Goal: Task Accomplishment & Management: Manage account settings

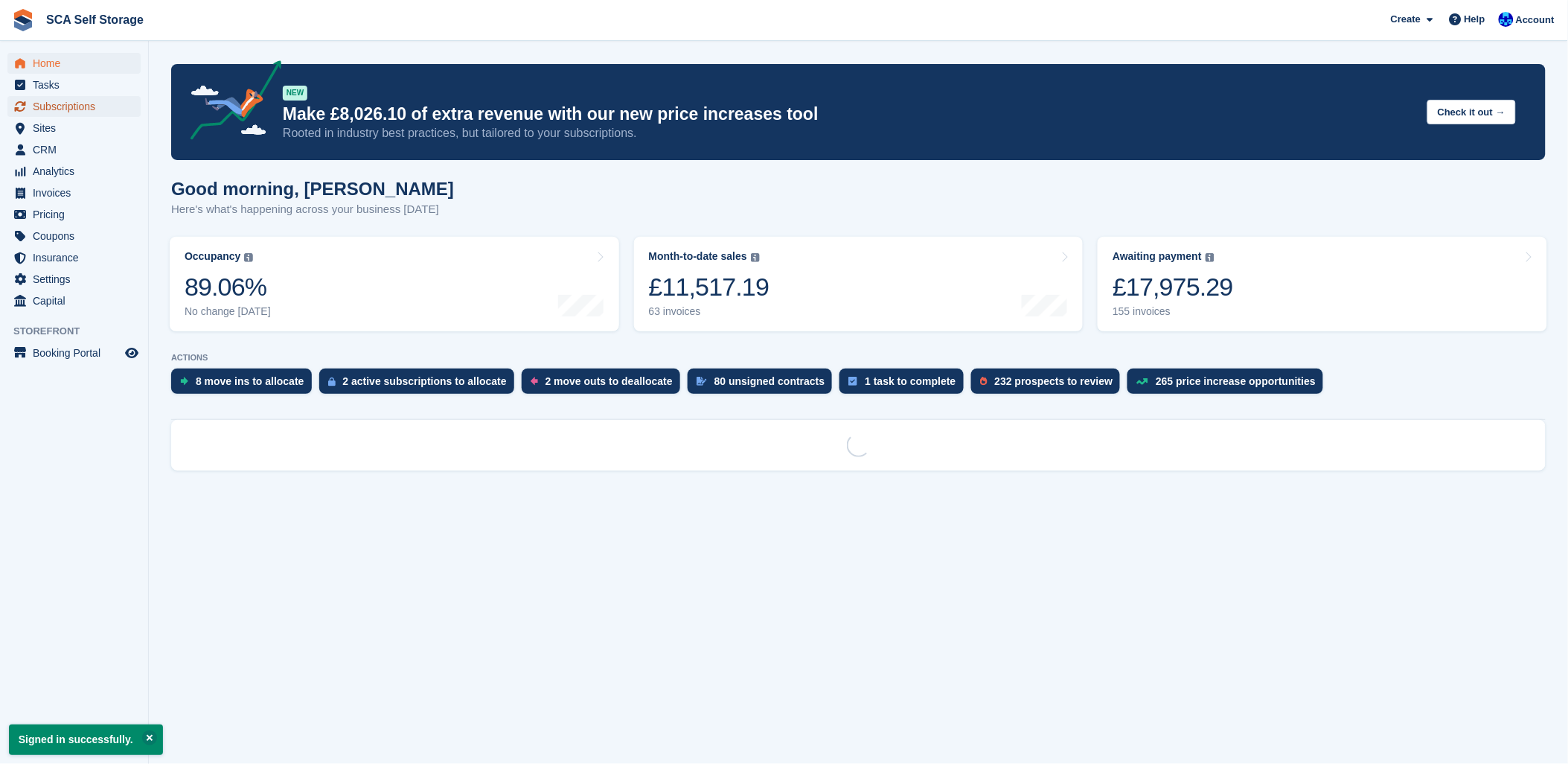
click at [52, 109] on span "Subscriptions" at bounding box center [77, 106] width 90 height 21
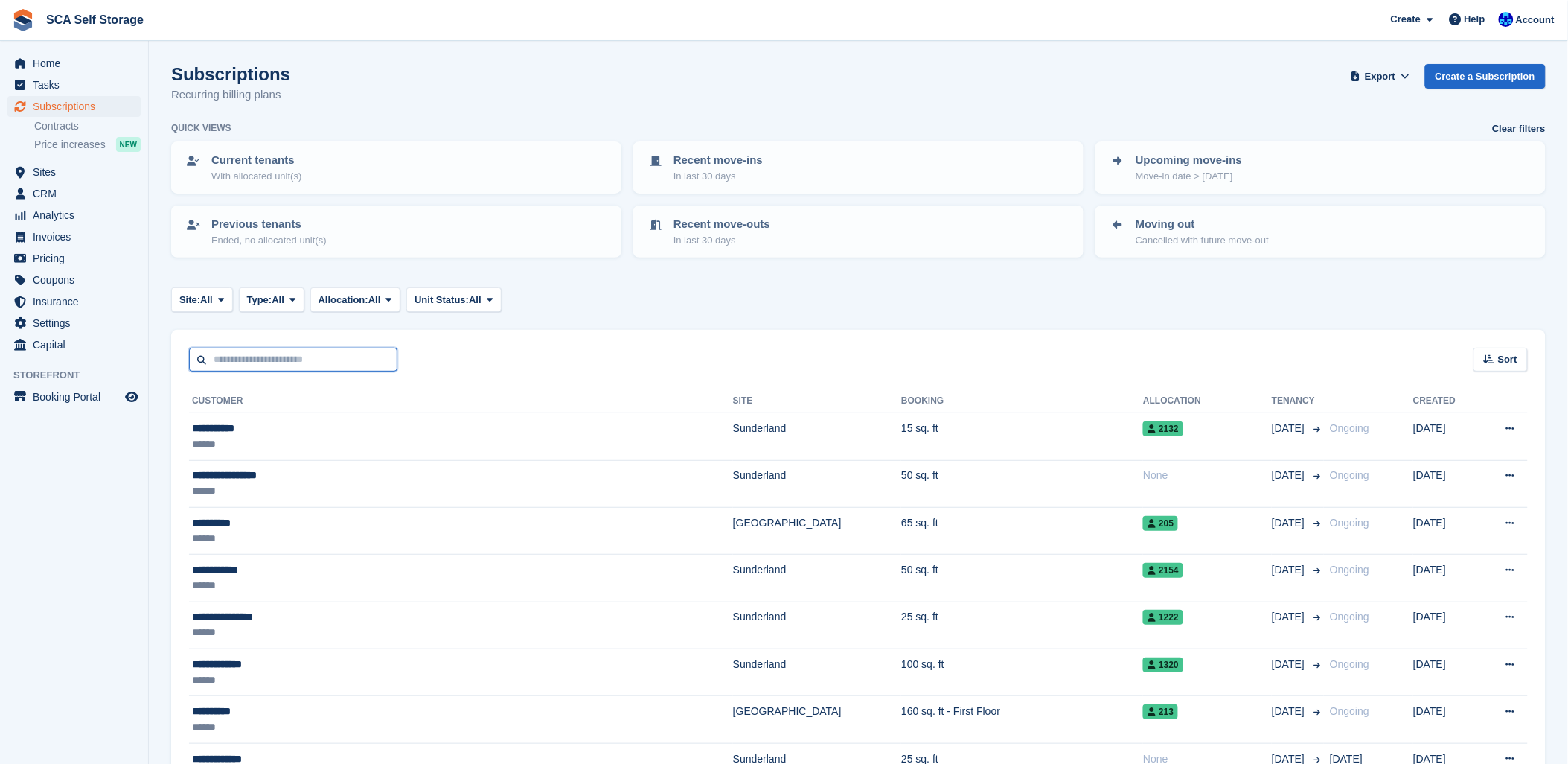
drag, startPoint x: 208, startPoint y: 367, endPoint x: 181, endPoint y: 374, distance: 27.9
type input "****"
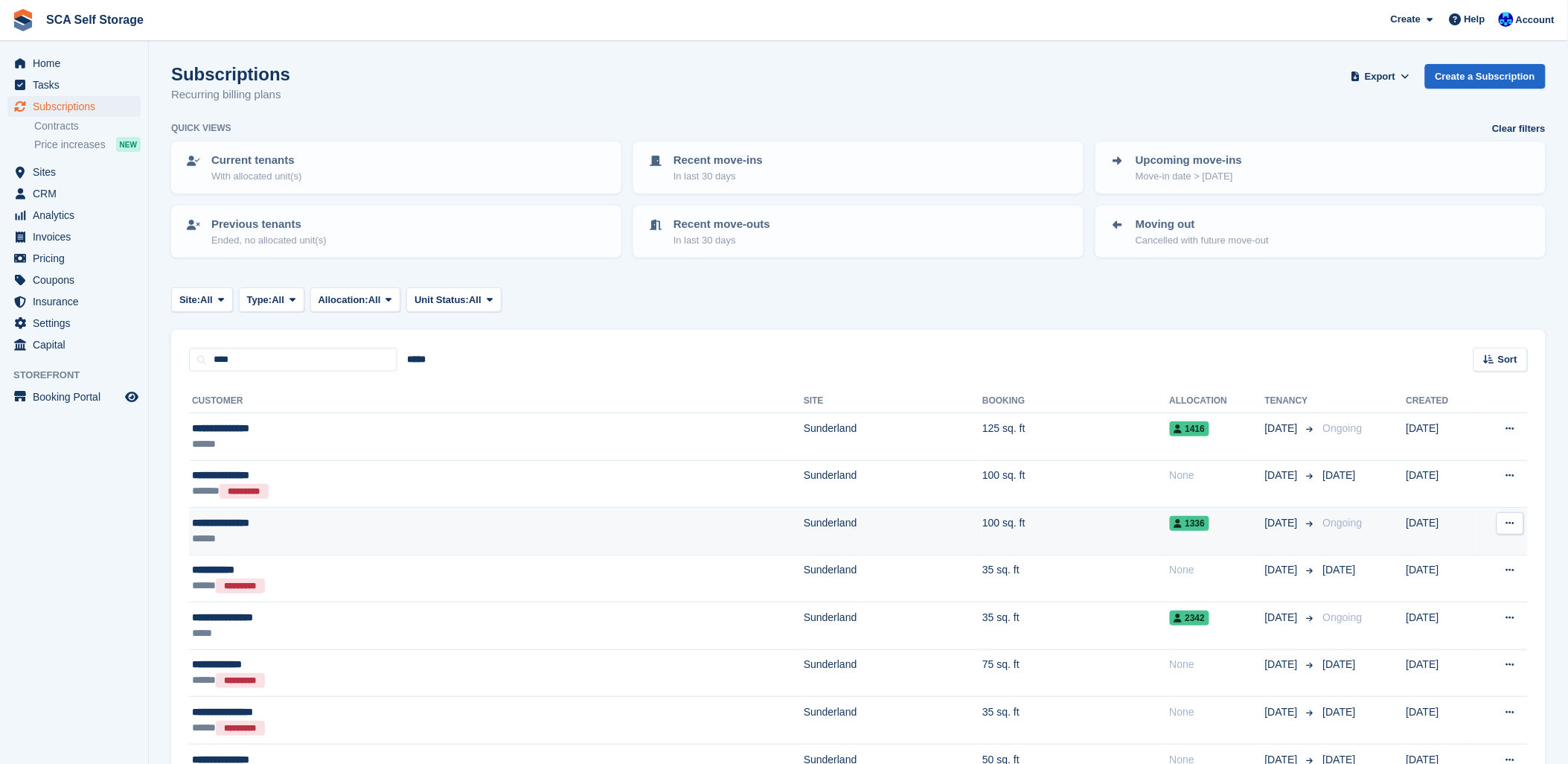
scroll to position [83, 0]
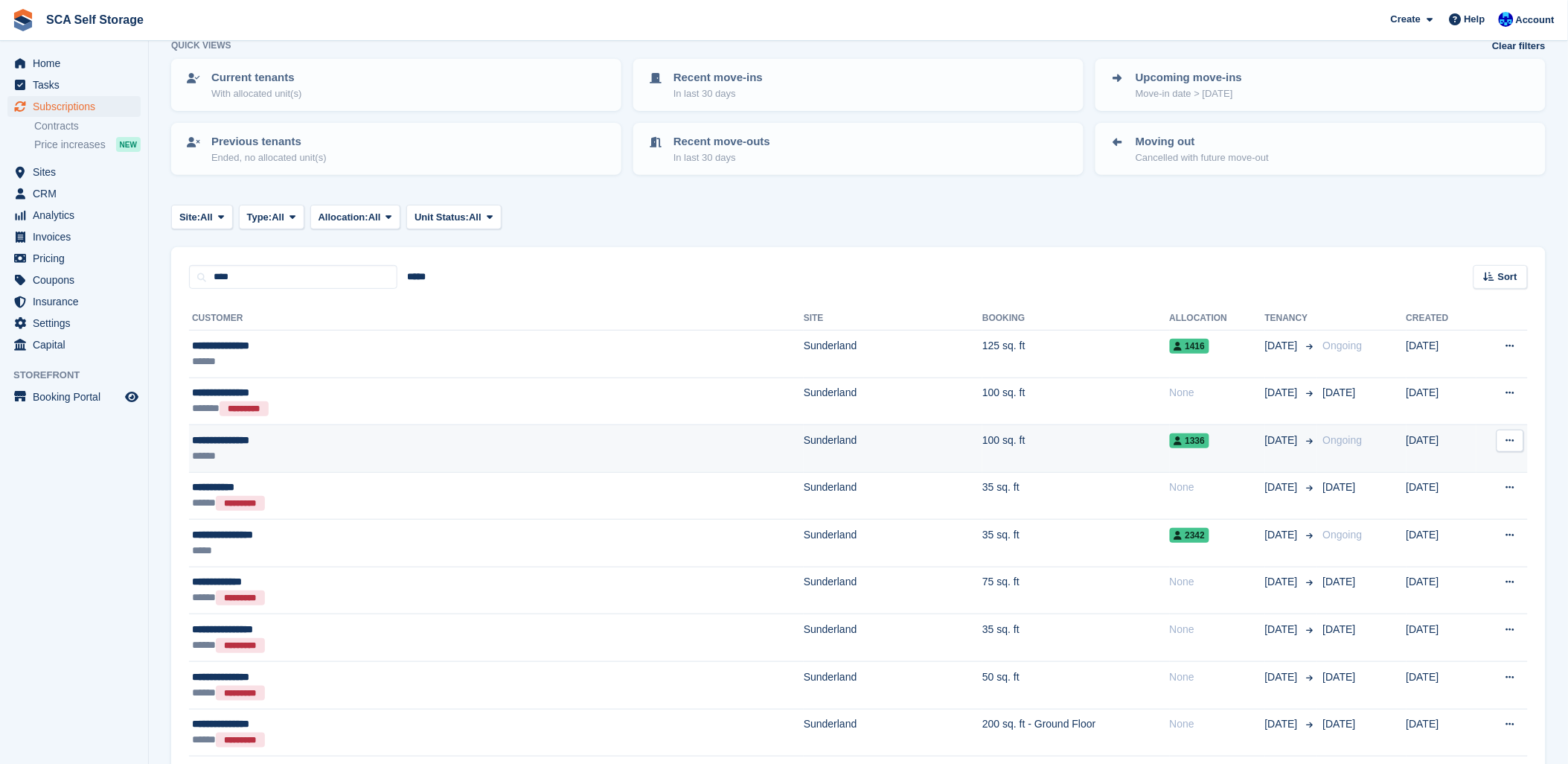
click at [314, 527] on div "**********" at bounding box center [377, 535] width 370 height 15
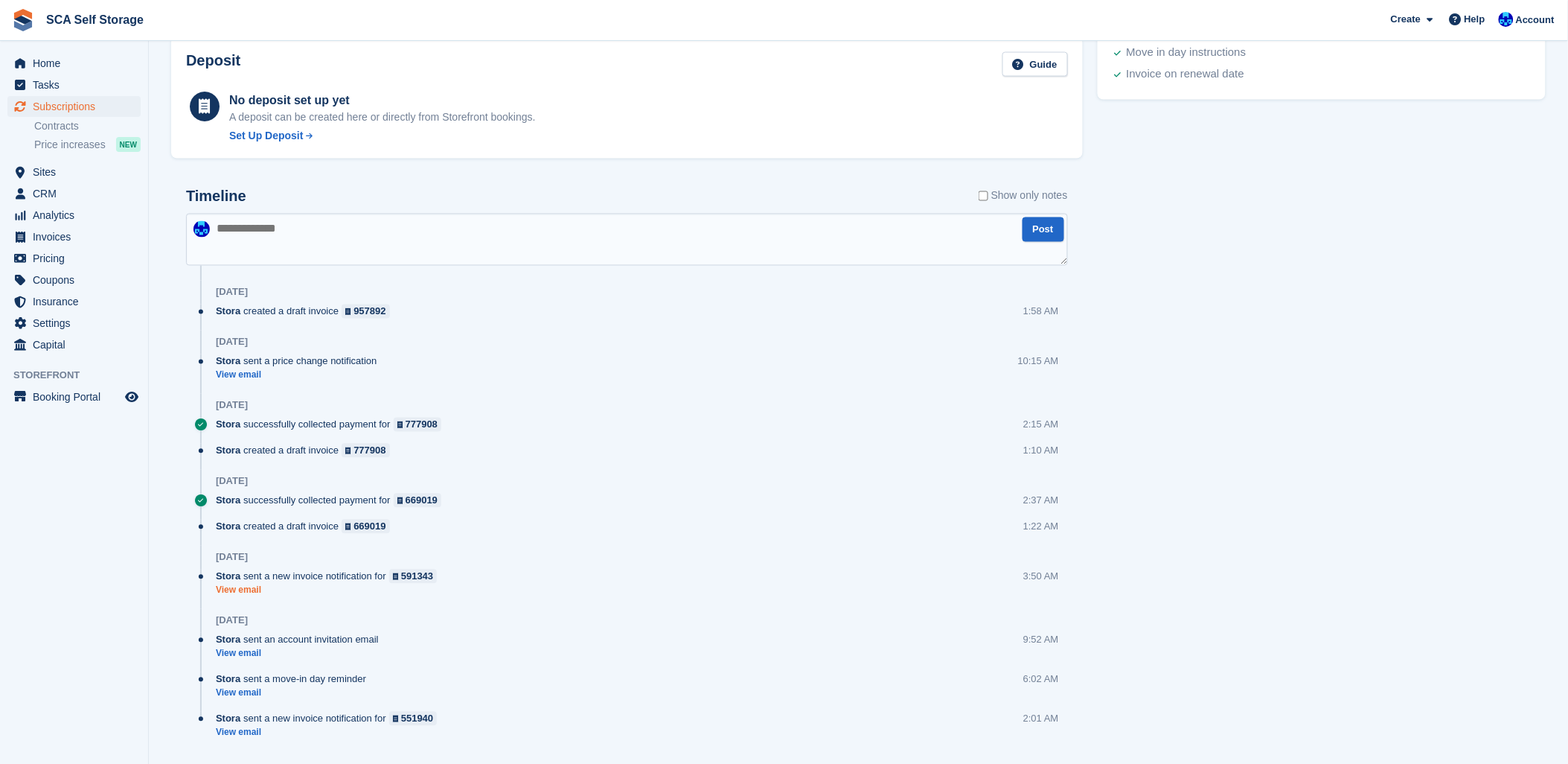
scroll to position [869, 0]
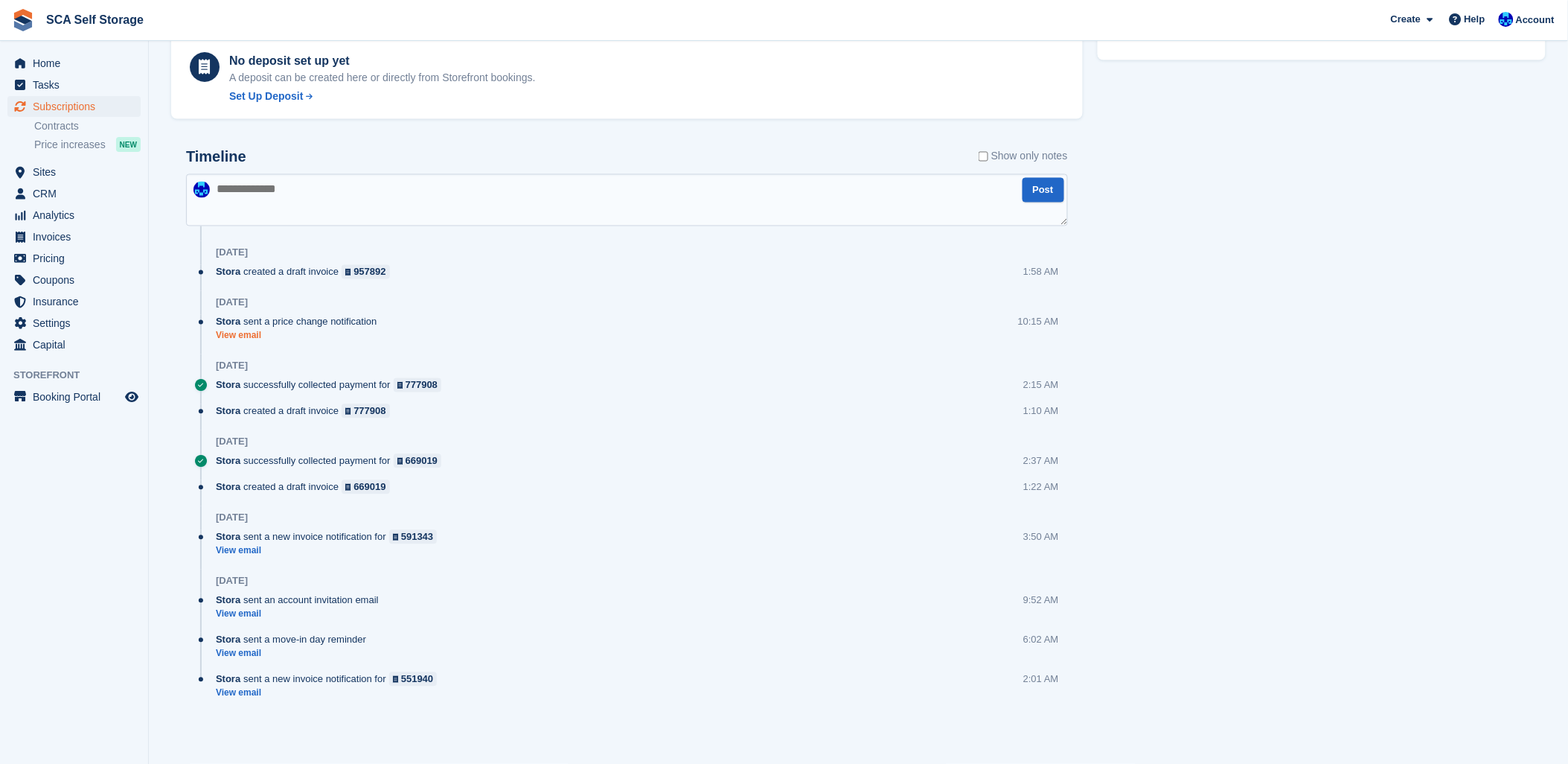
click at [236, 335] on link "View email" at bounding box center [300, 336] width 168 height 13
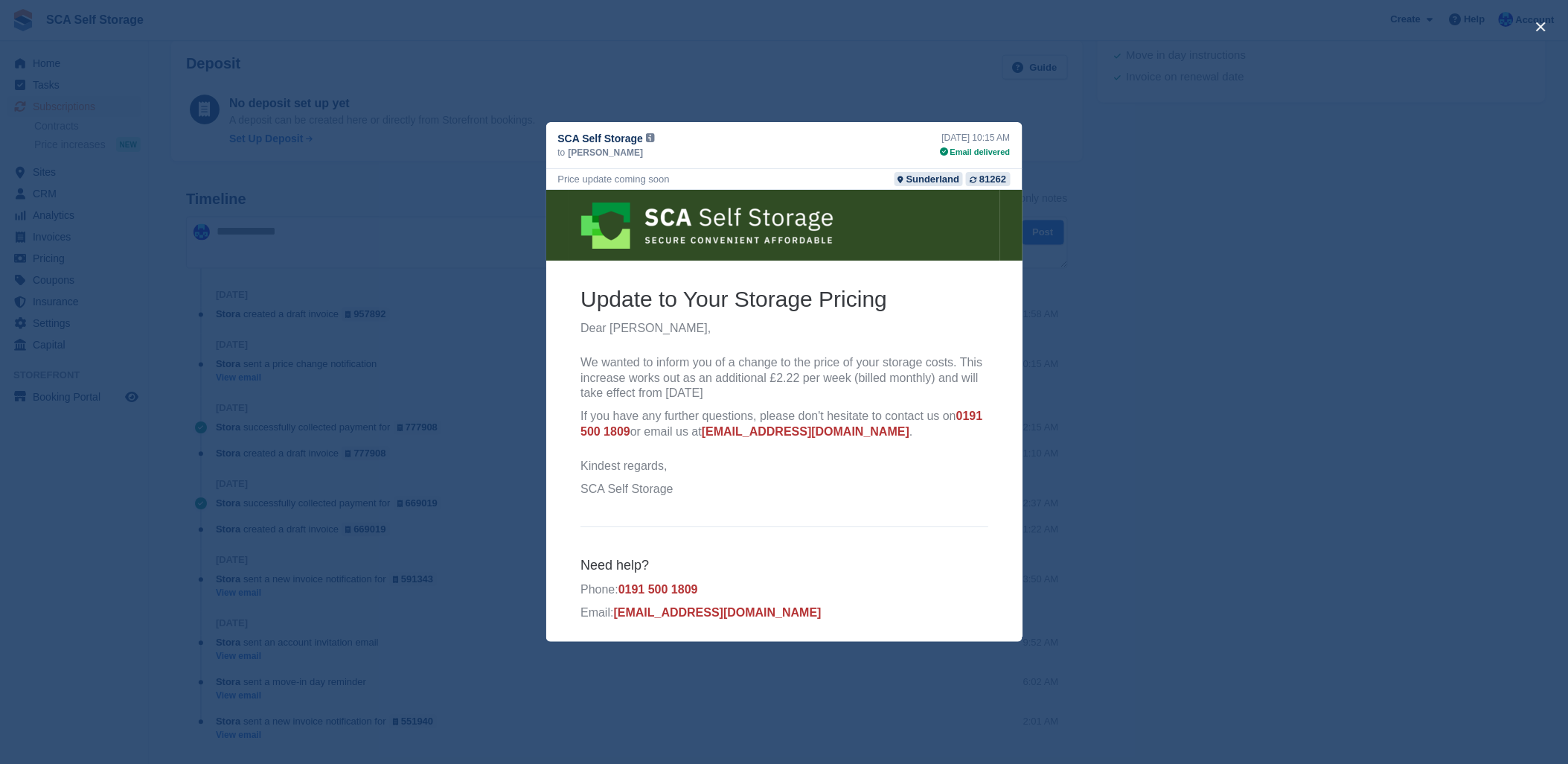
scroll to position [787, 0]
click at [794, 87] on div "close" at bounding box center [784, 382] width 1568 height 764
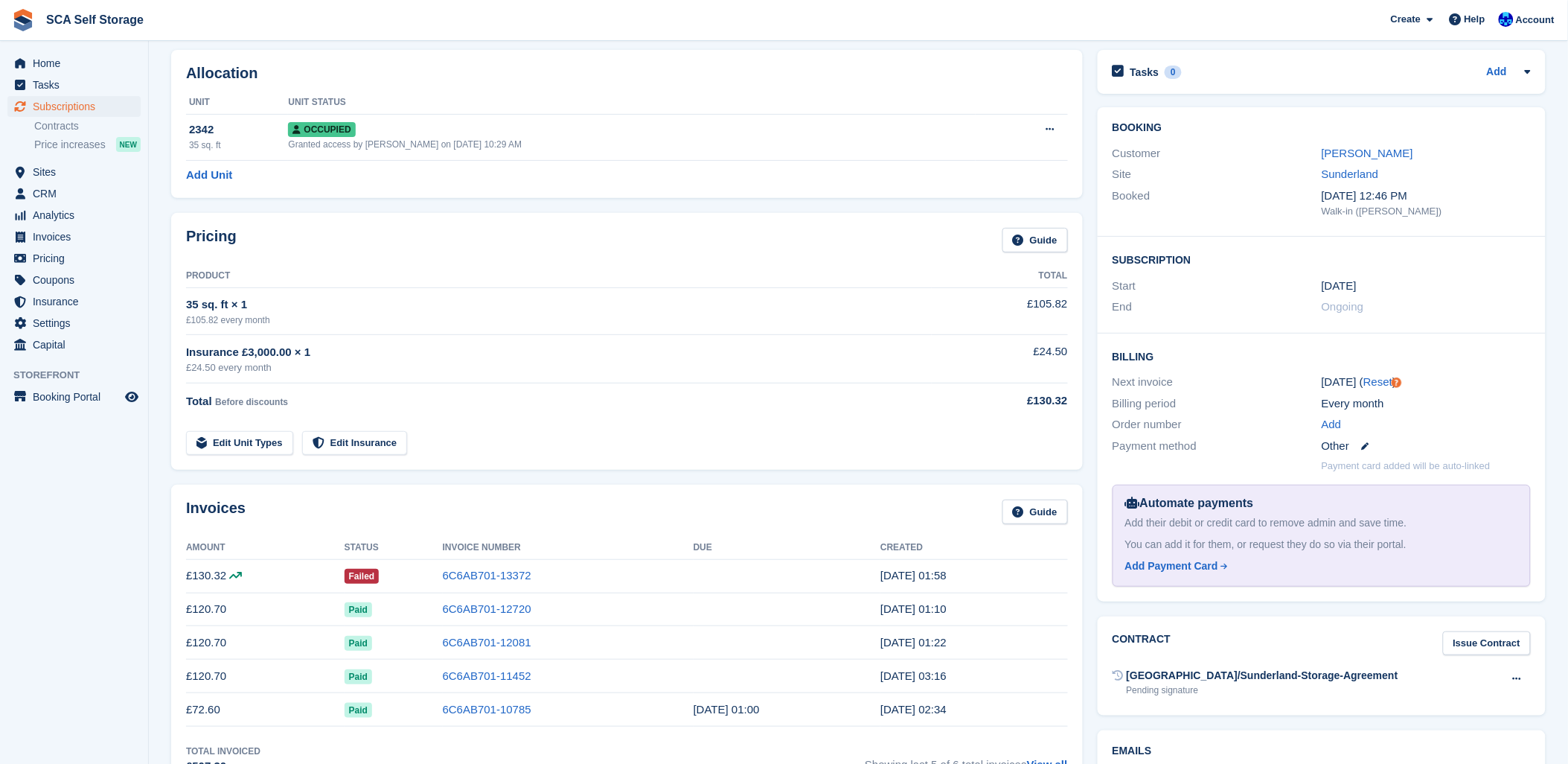
scroll to position [0, 0]
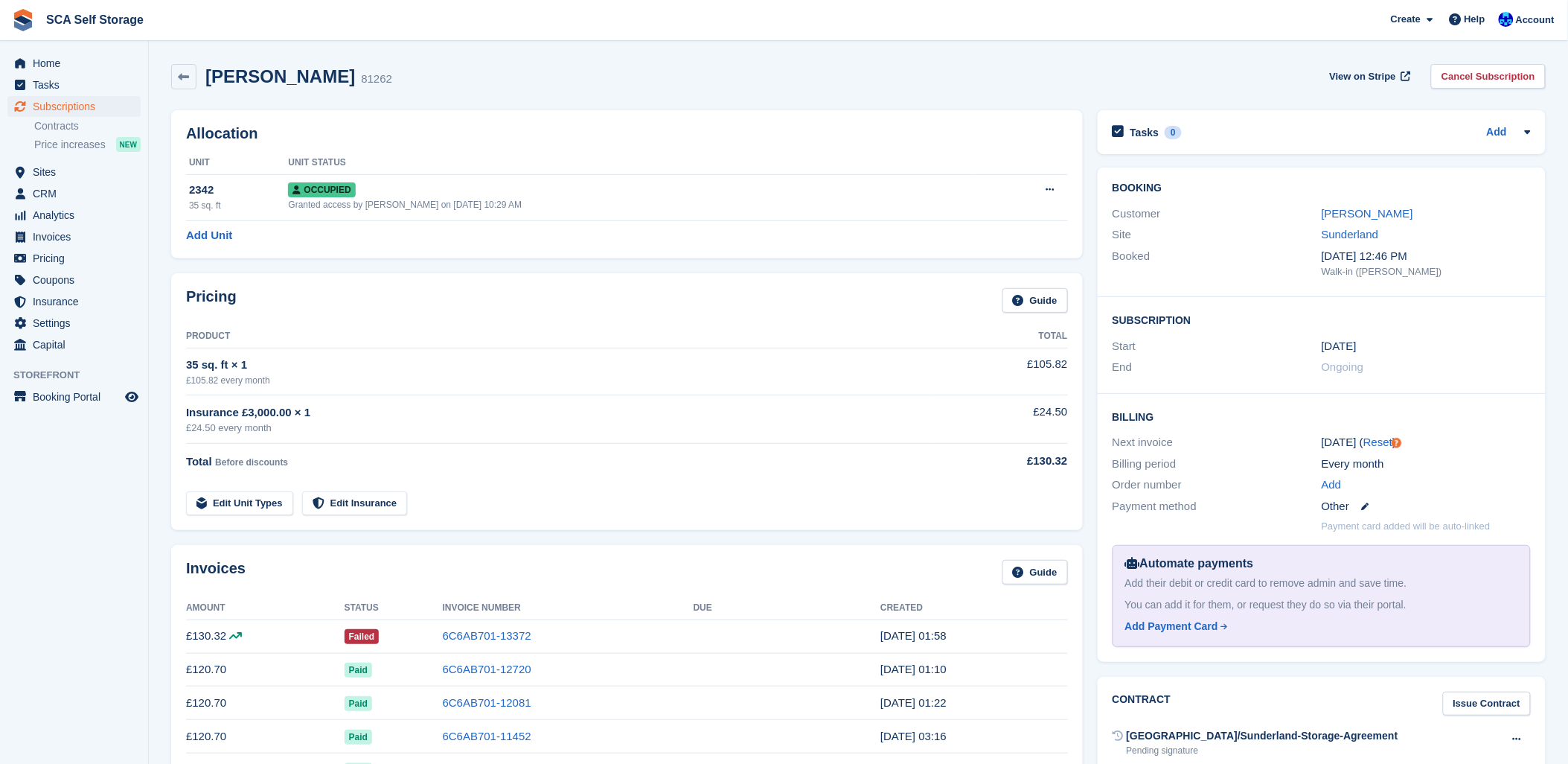
click at [544, 291] on div "Pricing Guide" at bounding box center [627, 304] width 882 height 33
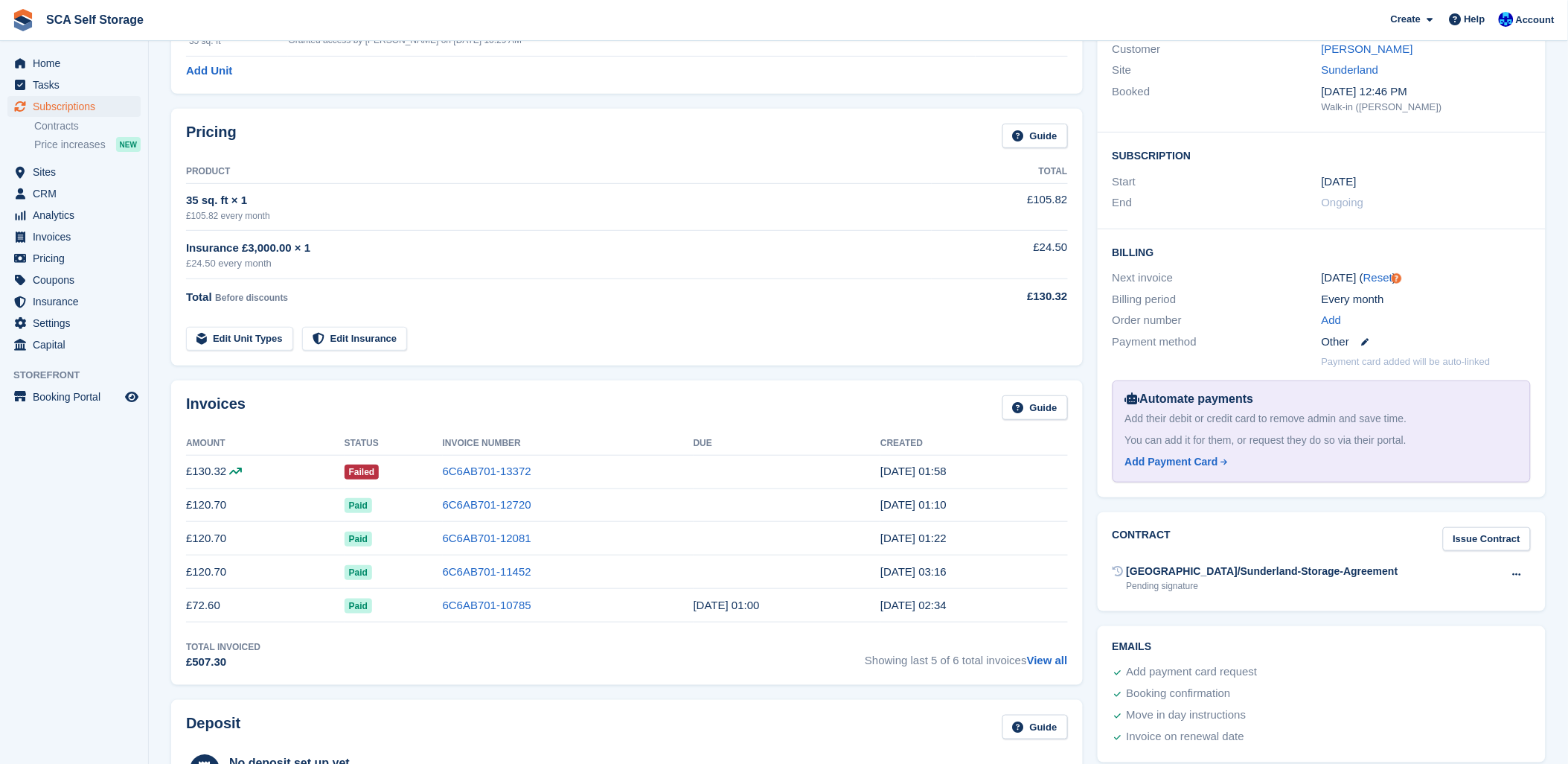
scroll to position [165, 0]
click at [831, 381] on div "Invoices Guide Amount Status Invoice Number Due Created £130.32 Failed 6C6AB701…" at bounding box center [626, 532] width 912 height 304
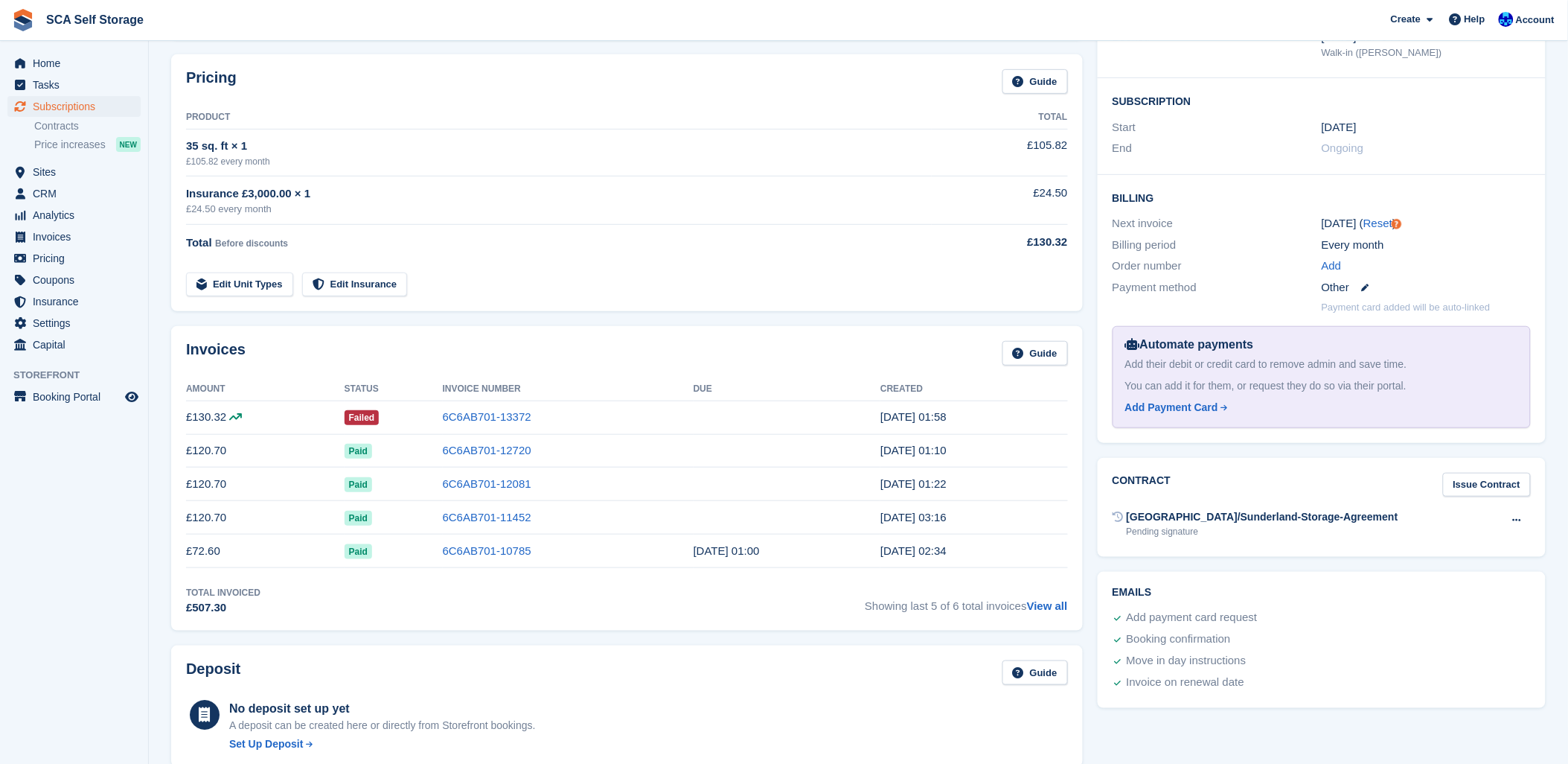
scroll to position [248, 0]
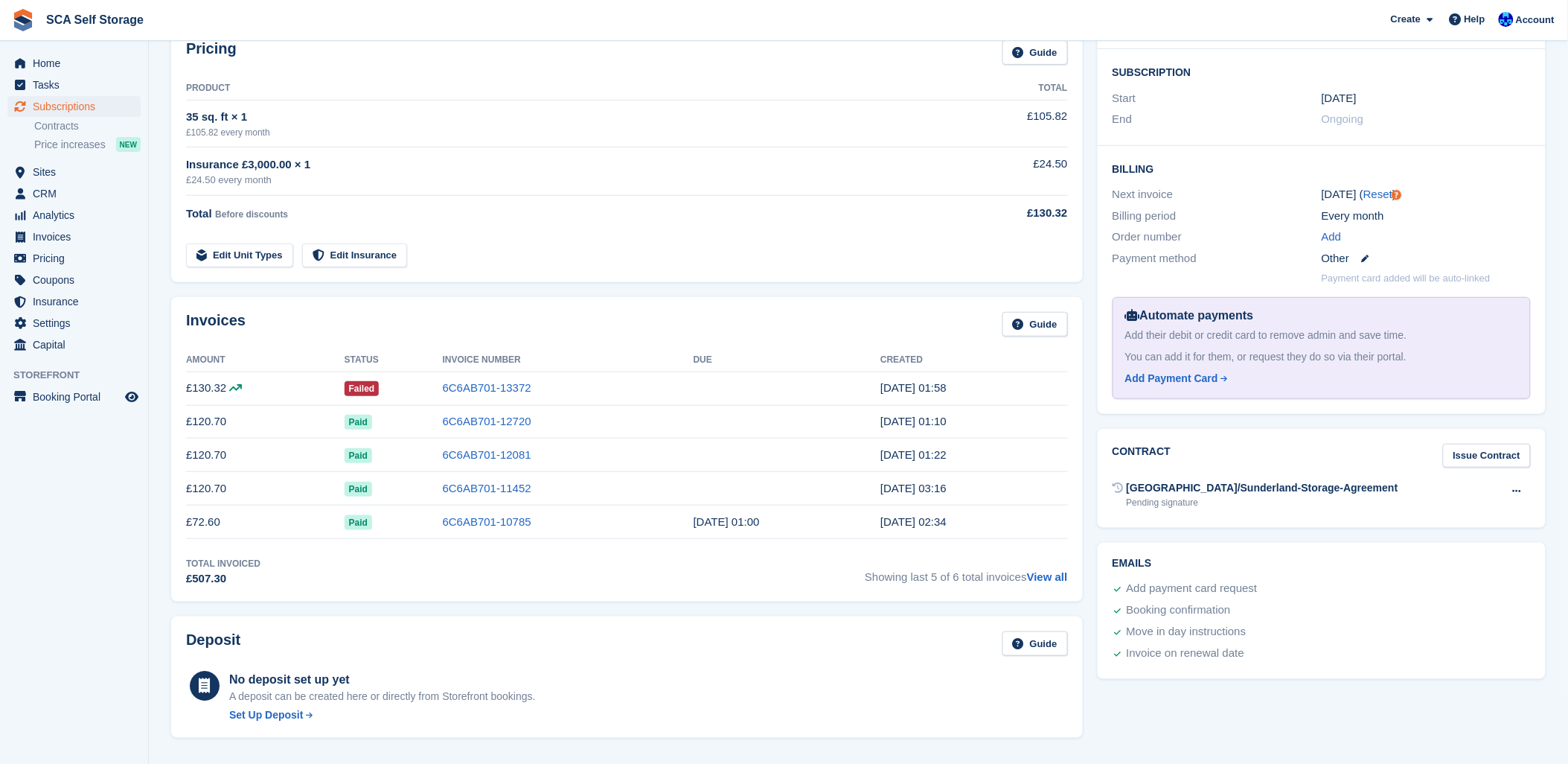
click at [501, 251] on td "Edit Unit Types Edit Insurance" at bounding box center [559, 253] width 746 height 31
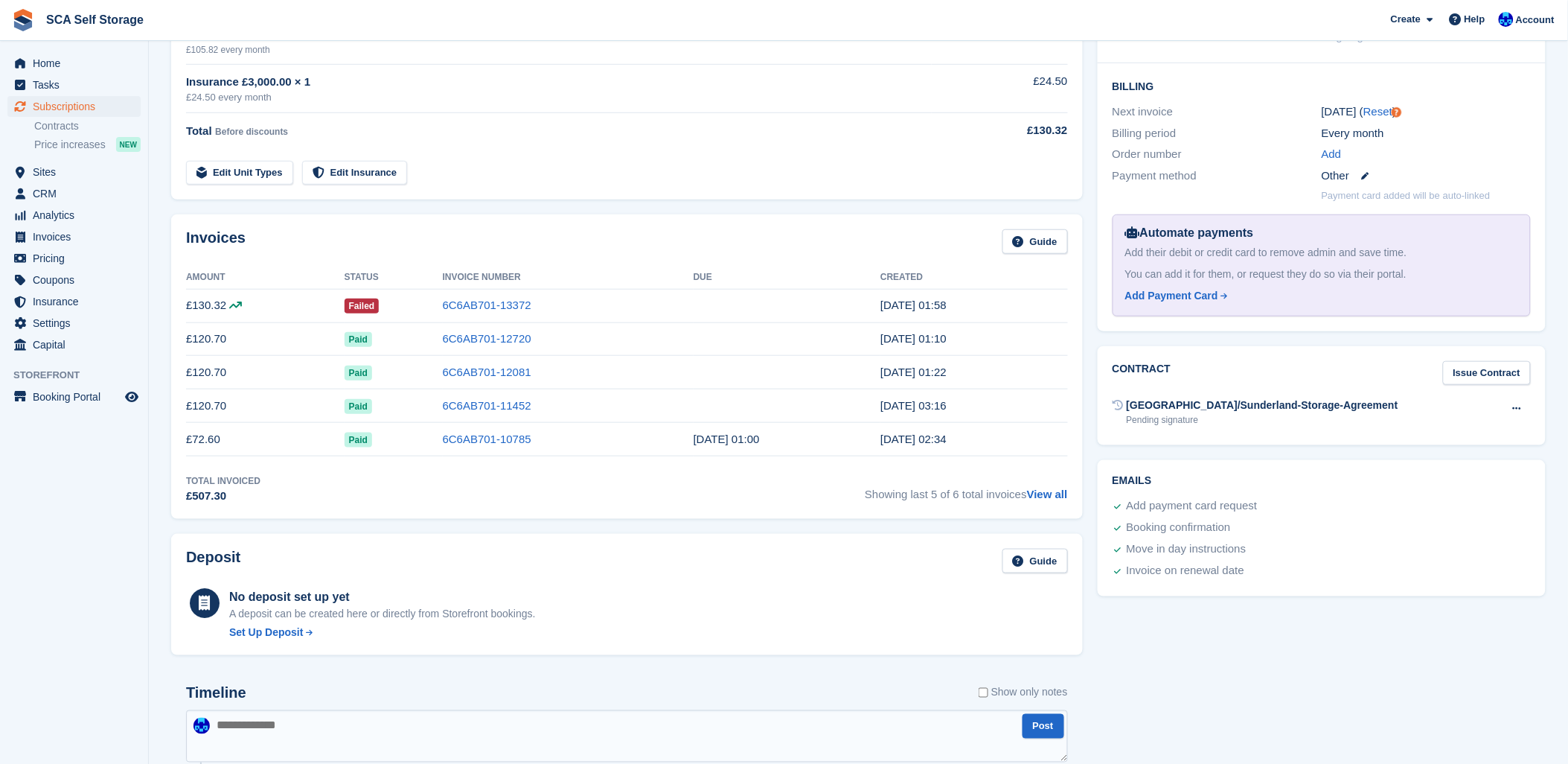
drag, startPoint x: 884, startPoint y: 303, endPoint x: 950, endPoint y: 303, distance: 66.0
click at [950, 303] on tr "£130.32 Failed 6C6AB701-13372 1 Oct, 01:58" at bounding box center [627, 305] width 882 height 33
drag, startPoint x: 950, startPoint y: 303, endPoint x: 831, endPoint y: 207, distance: 152.9
click at [831, 207] on div "Invoices Guide Amount Status Invoice Number Due Created £130.32 Failed 6C6AB701…" at bounding box center [627, 367] width 927 height 320
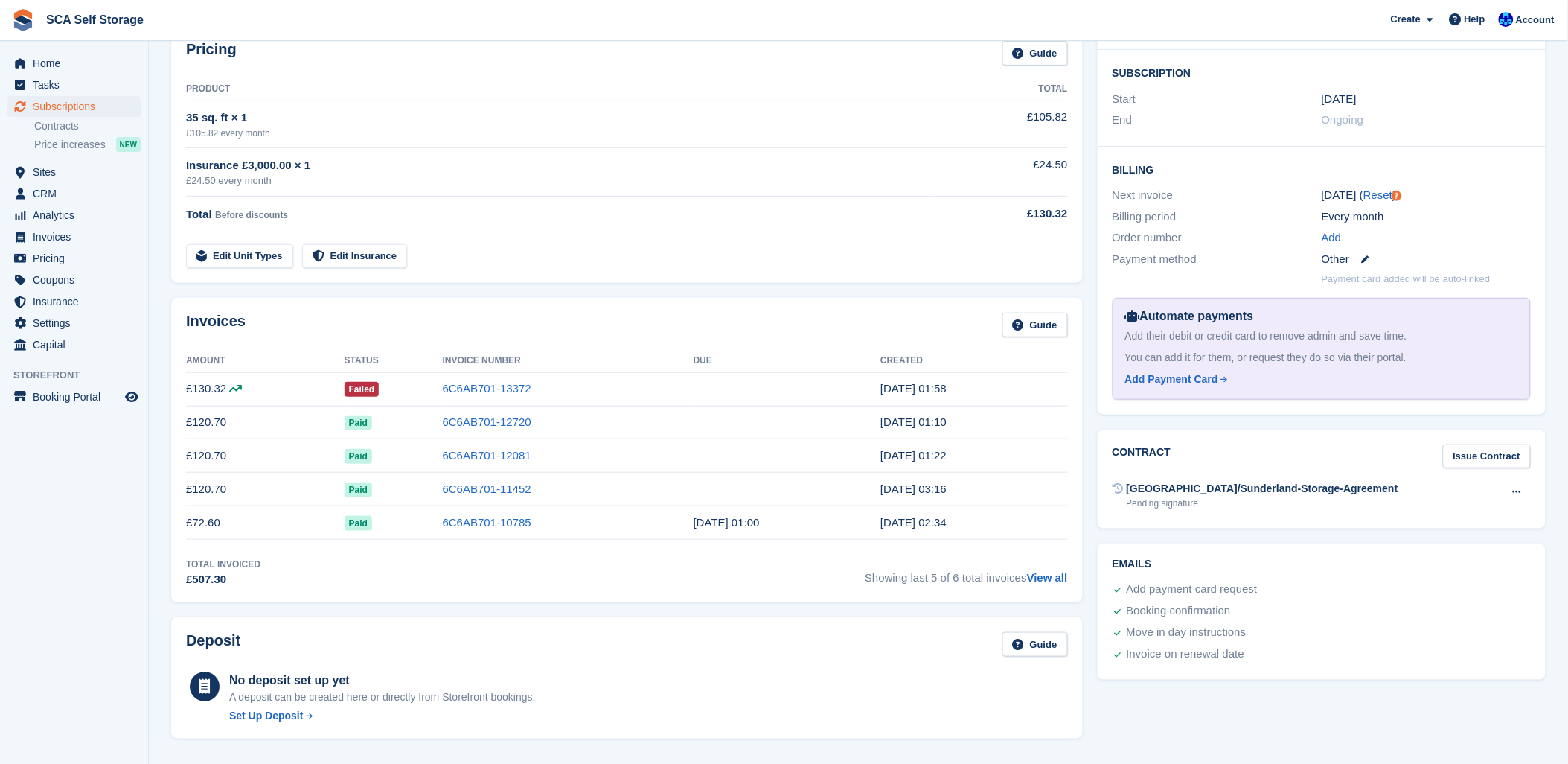
scroll to position [83, 0]
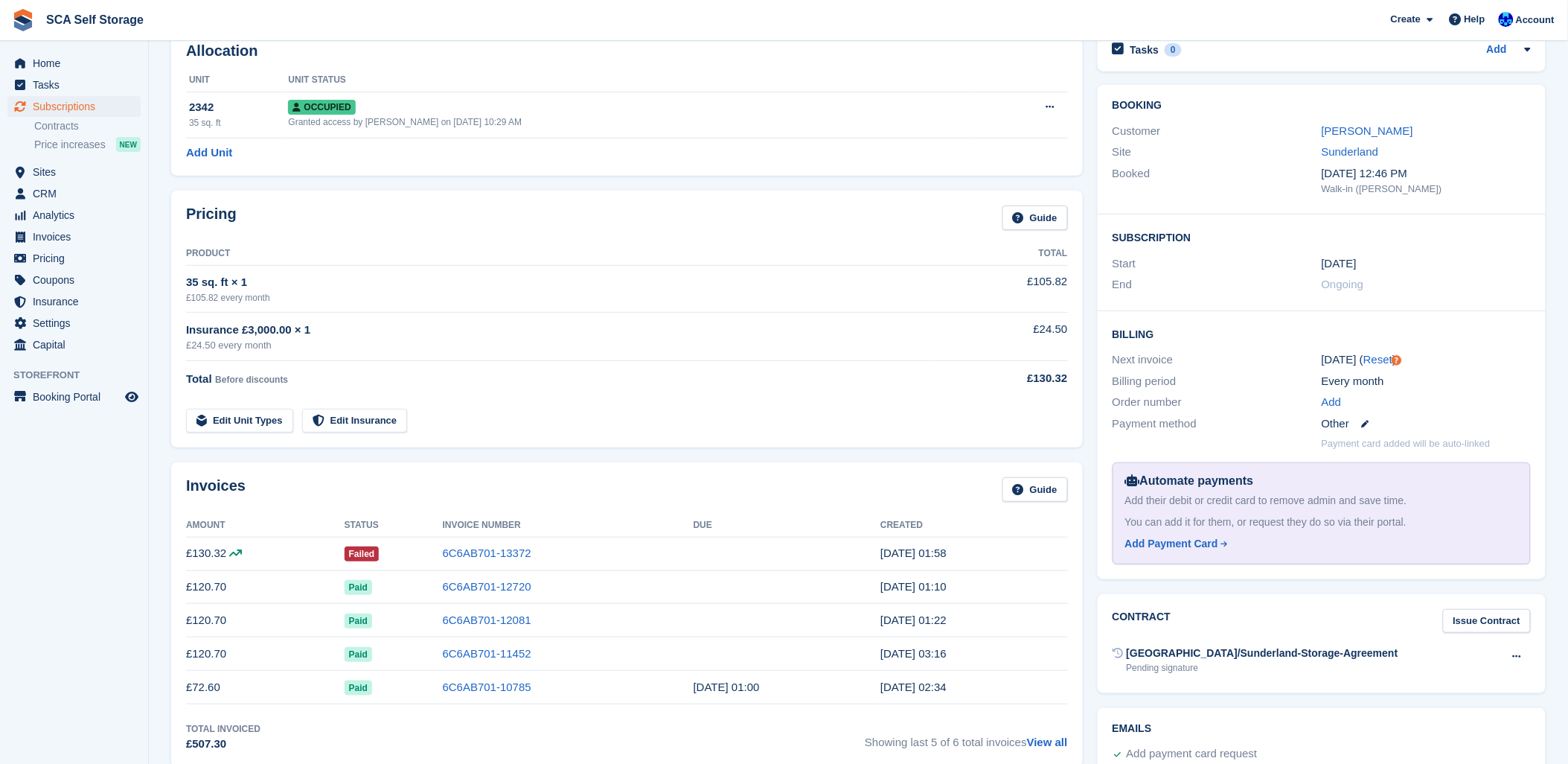
click at [672, 240] on div "Pricing Guide Product Total 35 sq. ft × 1 £105.82 every month £105.82 Insurance…" at bounding box center [626, 319] width 912 height 257
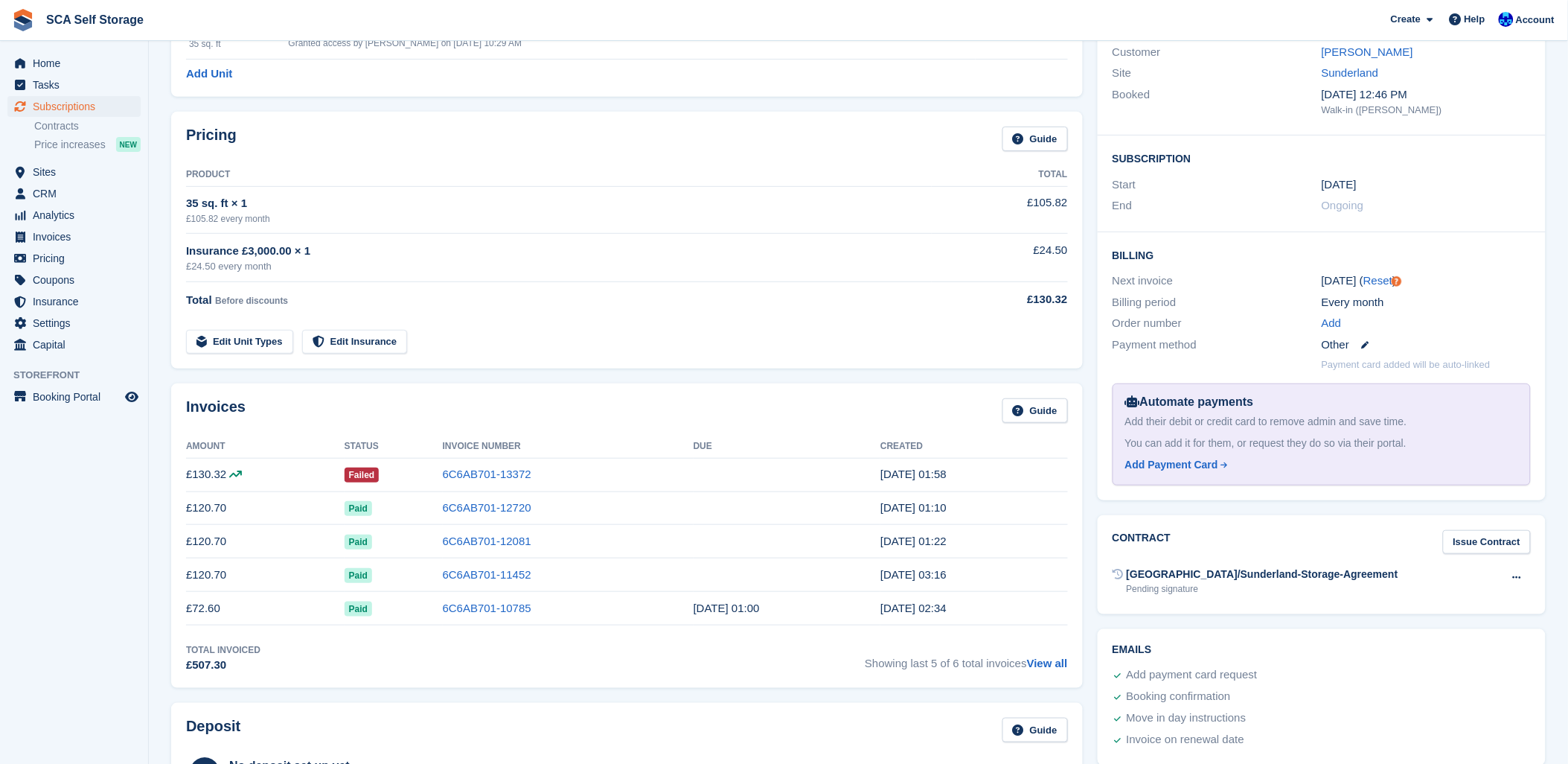
scroll to position [331, 0]
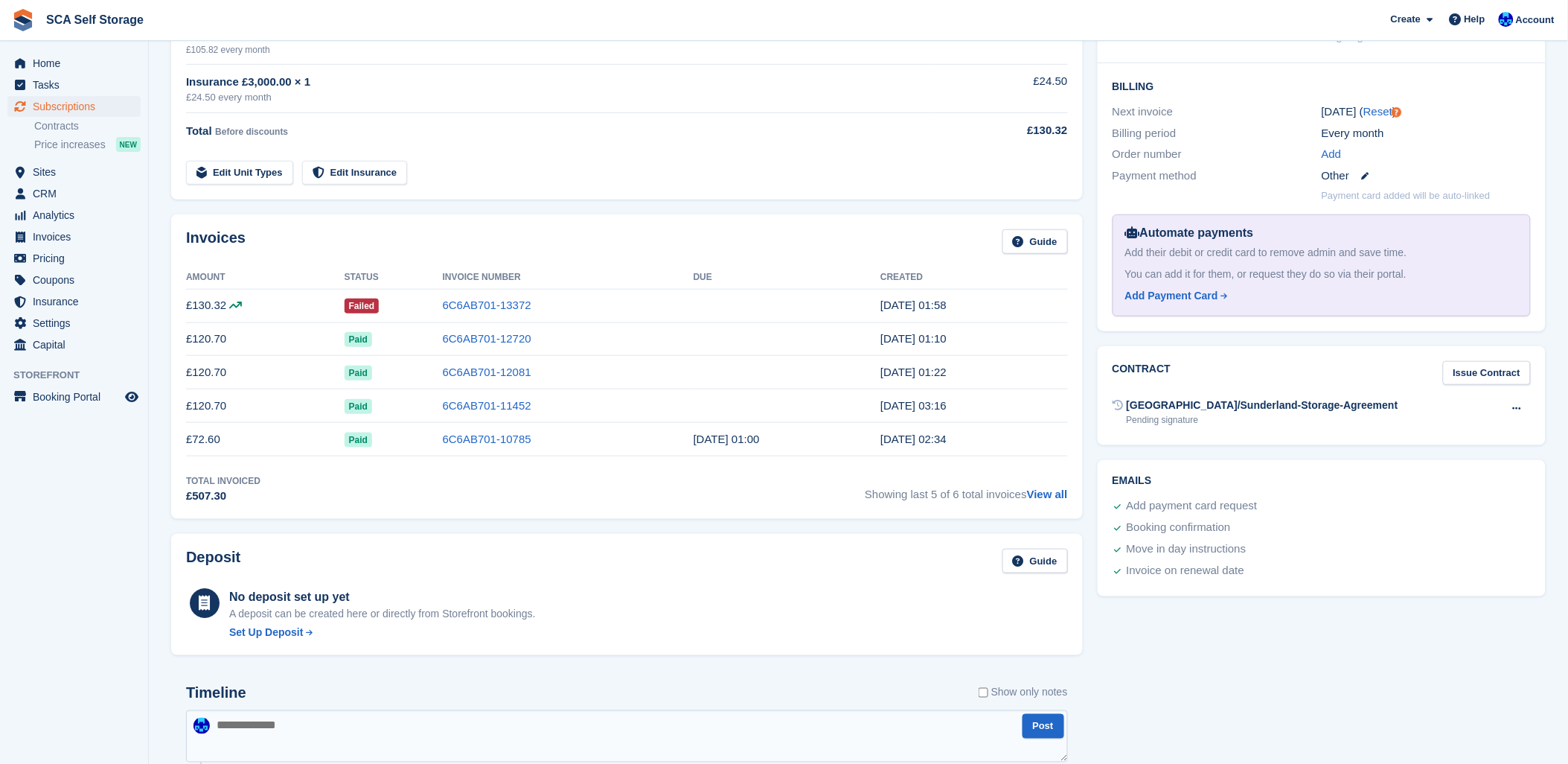
click at [631, 231] on div "Invoices Guide" at bounding box center [627, 245] width 882 height 33
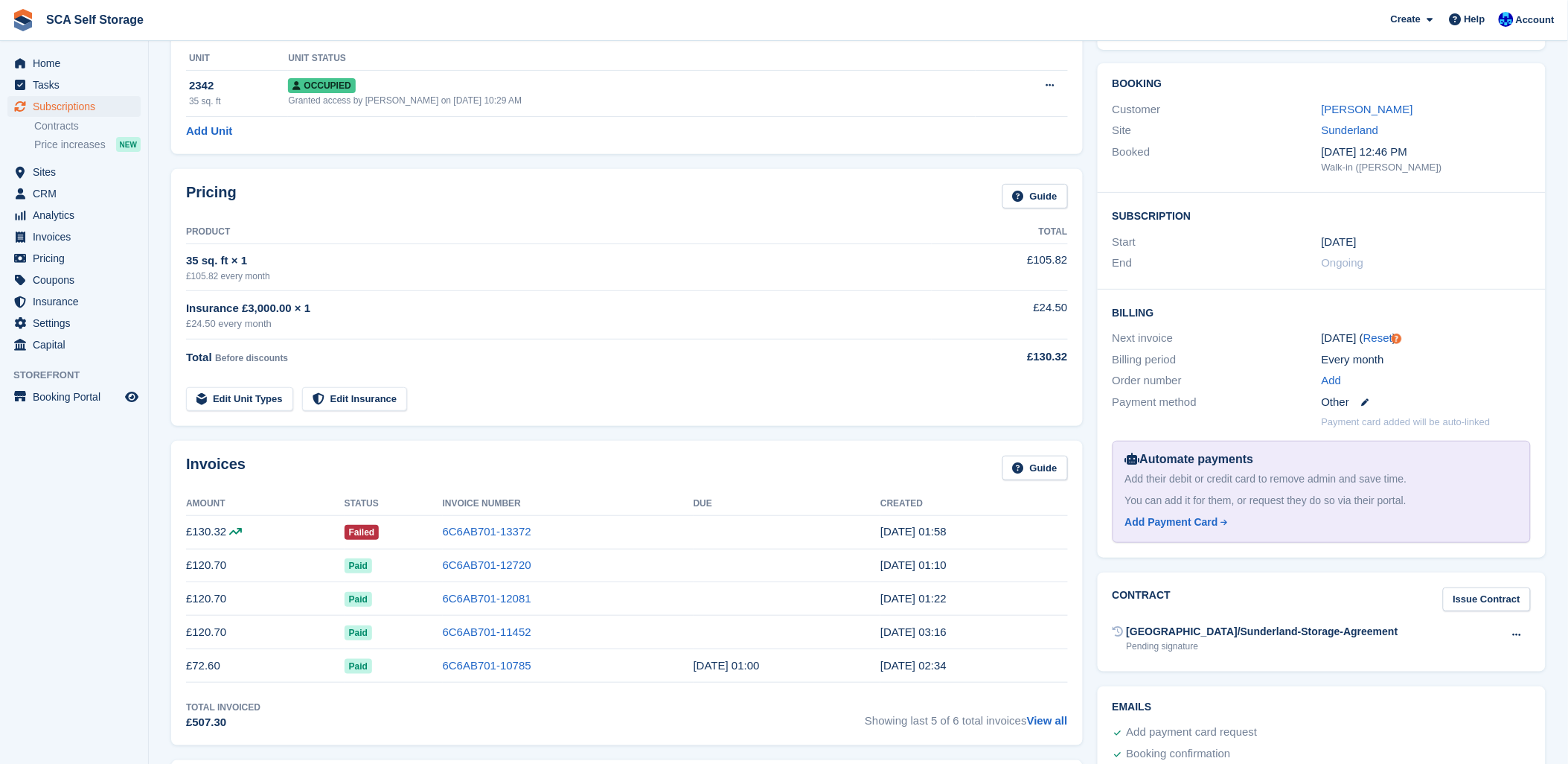
scroll to position [0, 0]
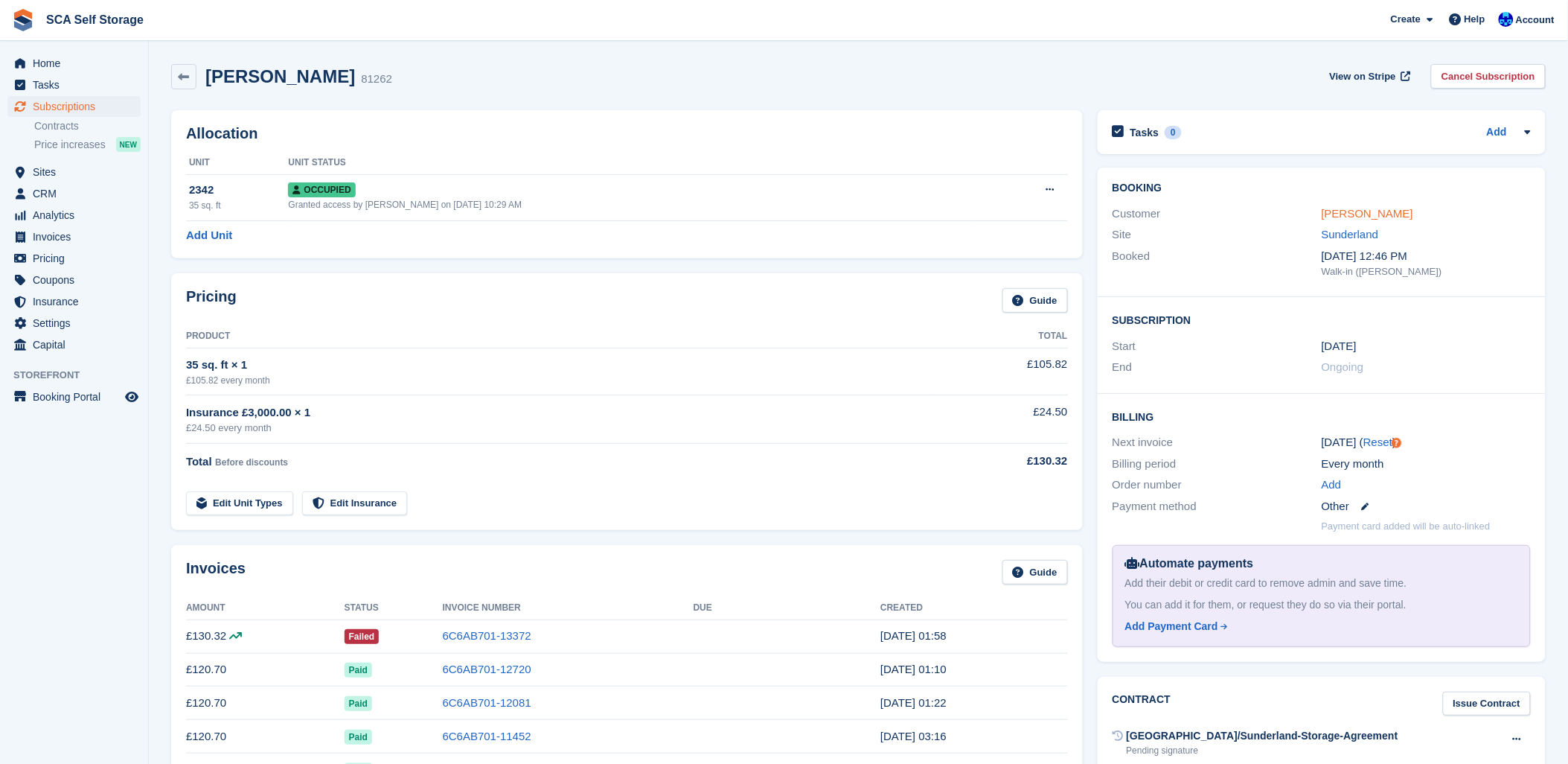
click at [1379, 220] on link "Callum Lee Tyson" at bounding box center [1367, 213] width 91 height 13
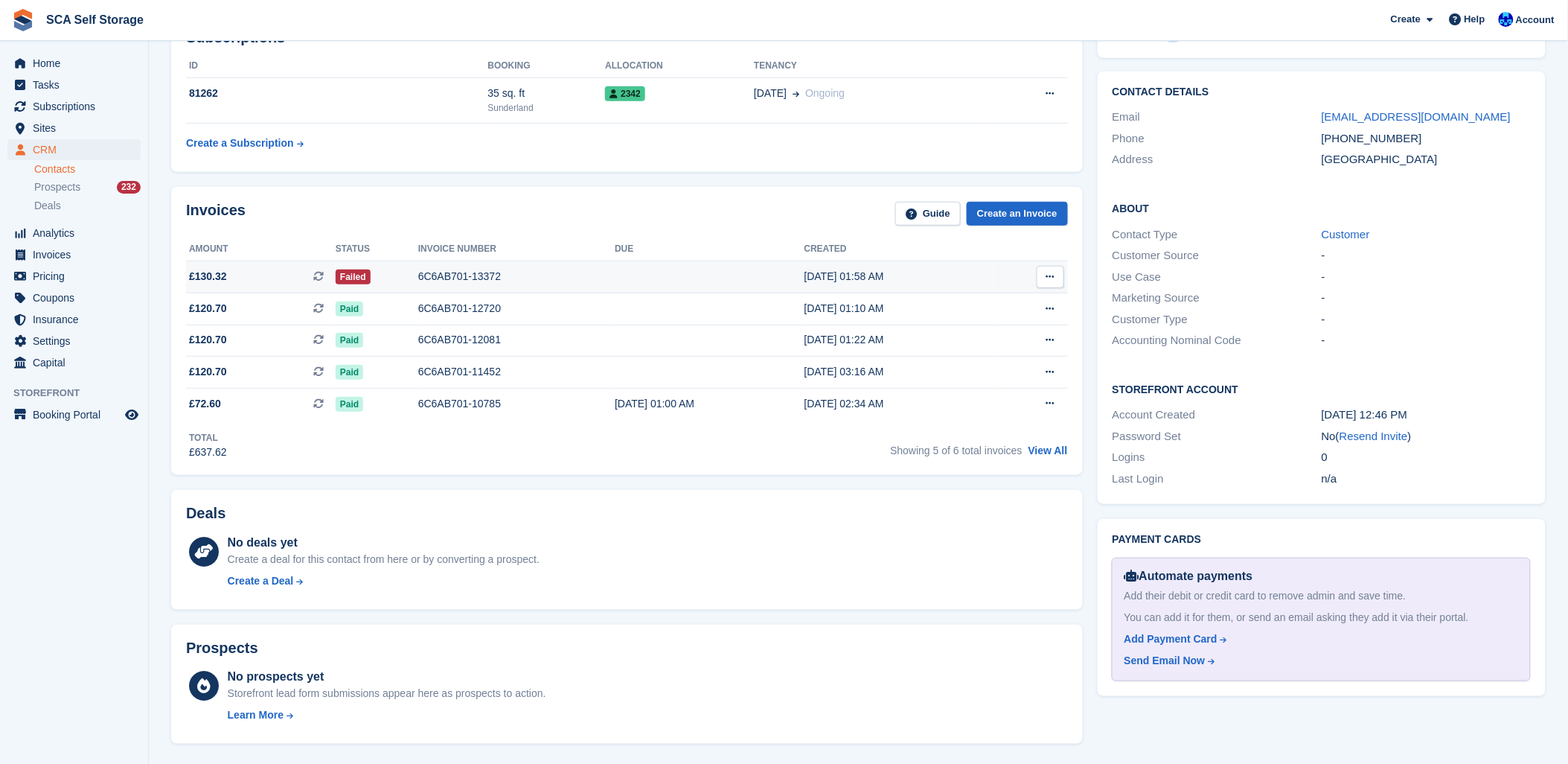
scroll to position [331, 0]
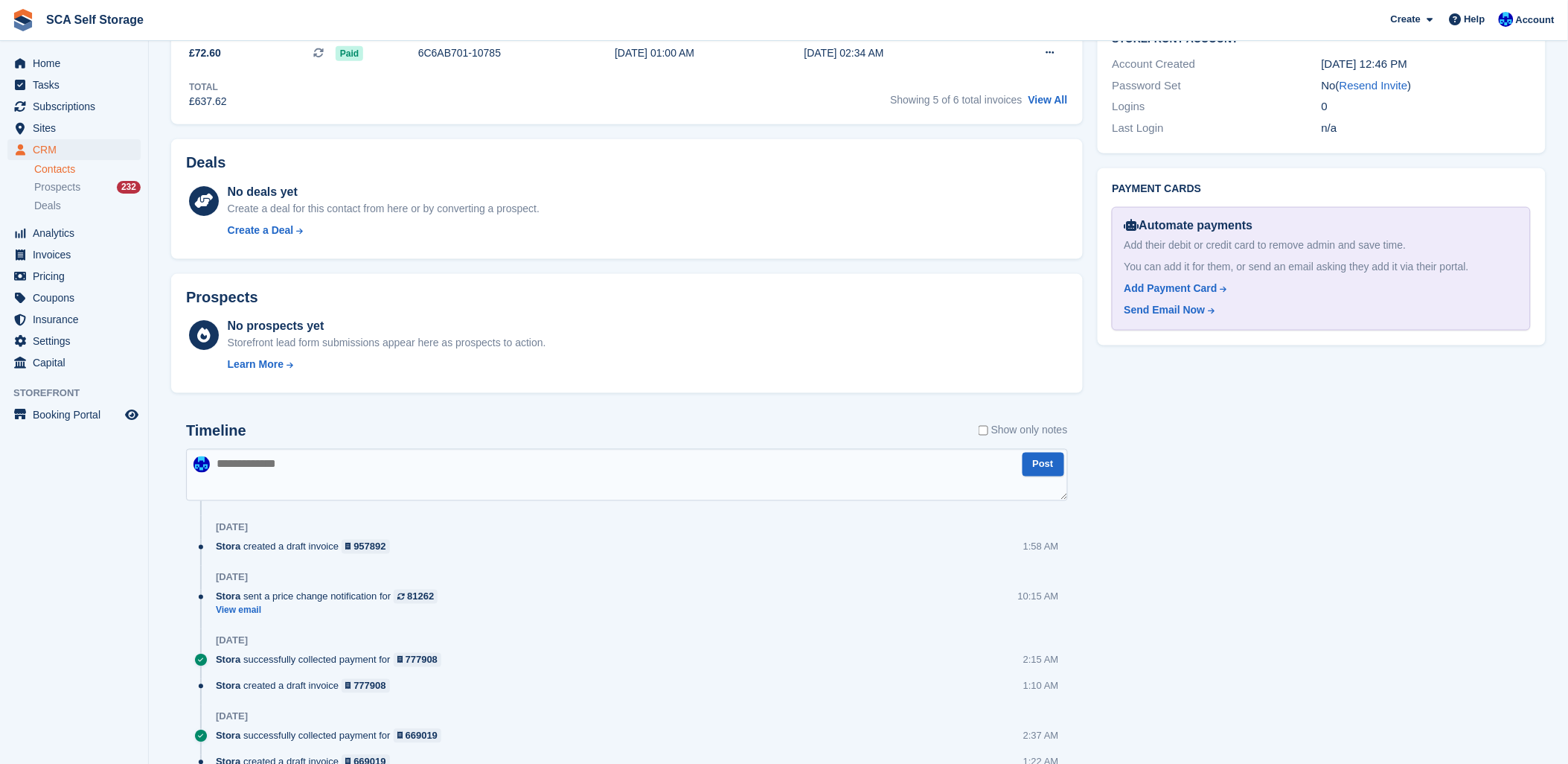
click at [506, 459] on textarea at bounding box center [627, 474] width 882 height 52
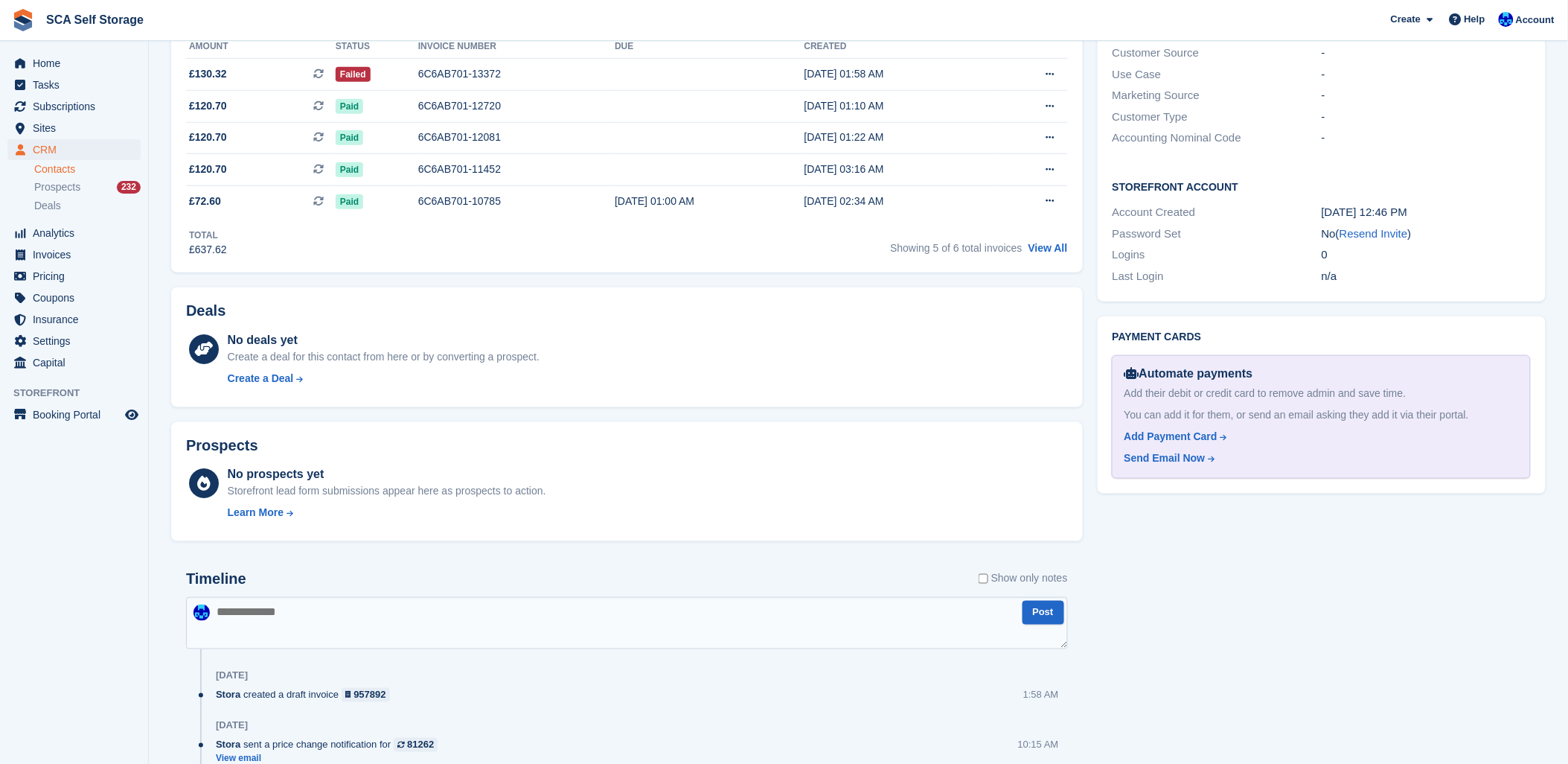
scroll to position [496, 0]
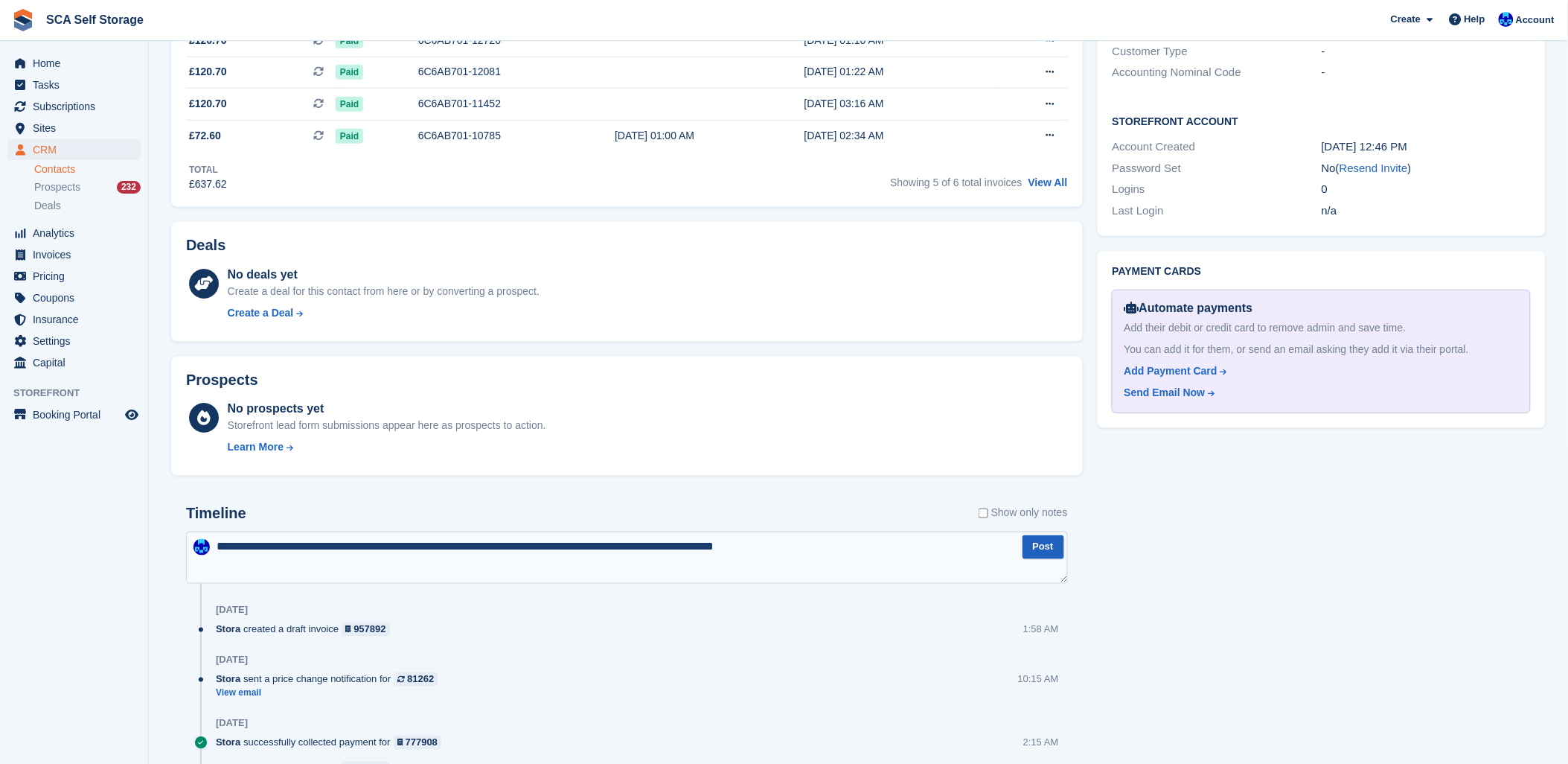
type textarea "**********"
click at [1048, 551] on button "Post" at bounding box center [1043, 547] width 42 height 25
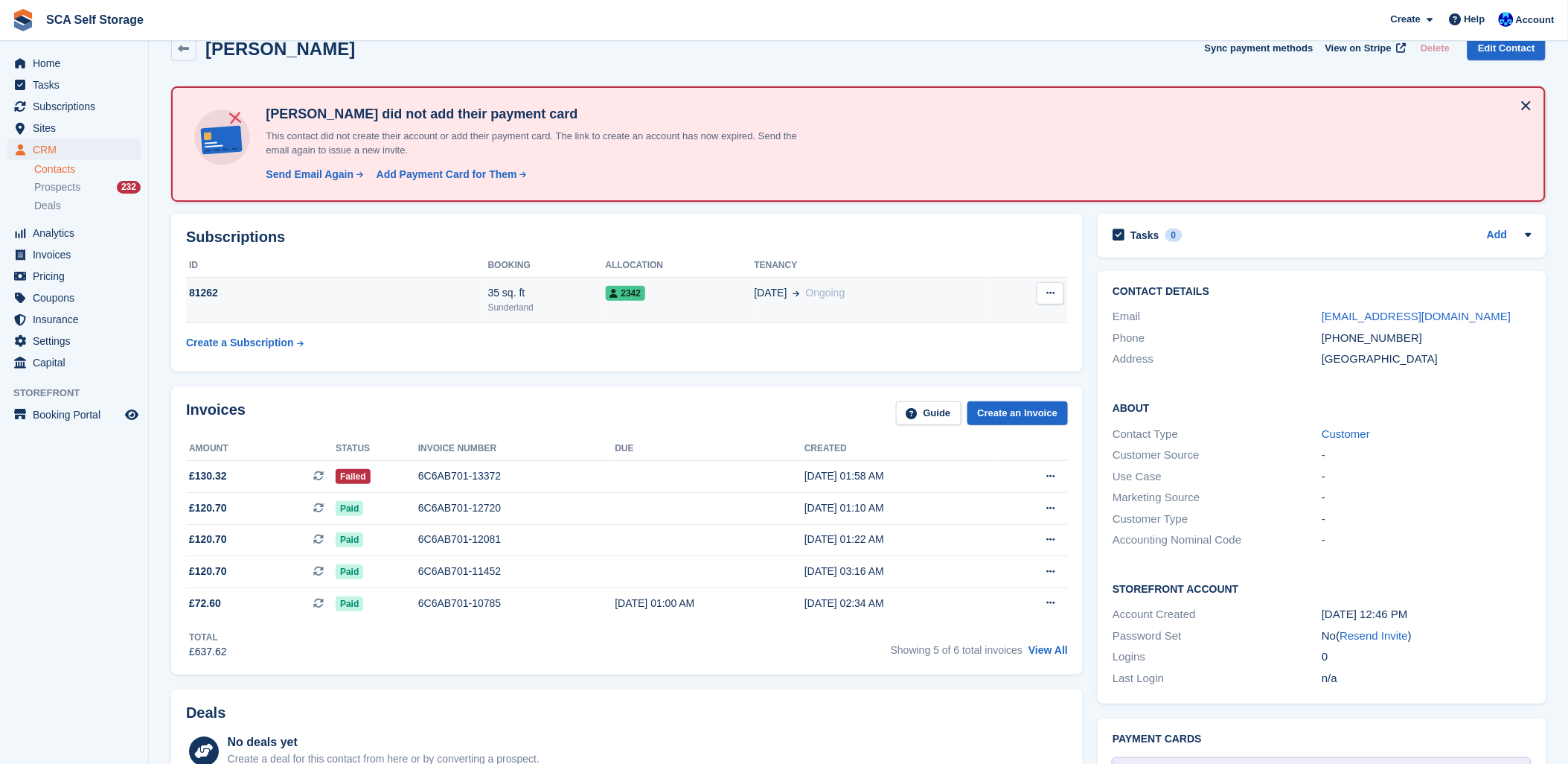
scroll to position [0, 0]
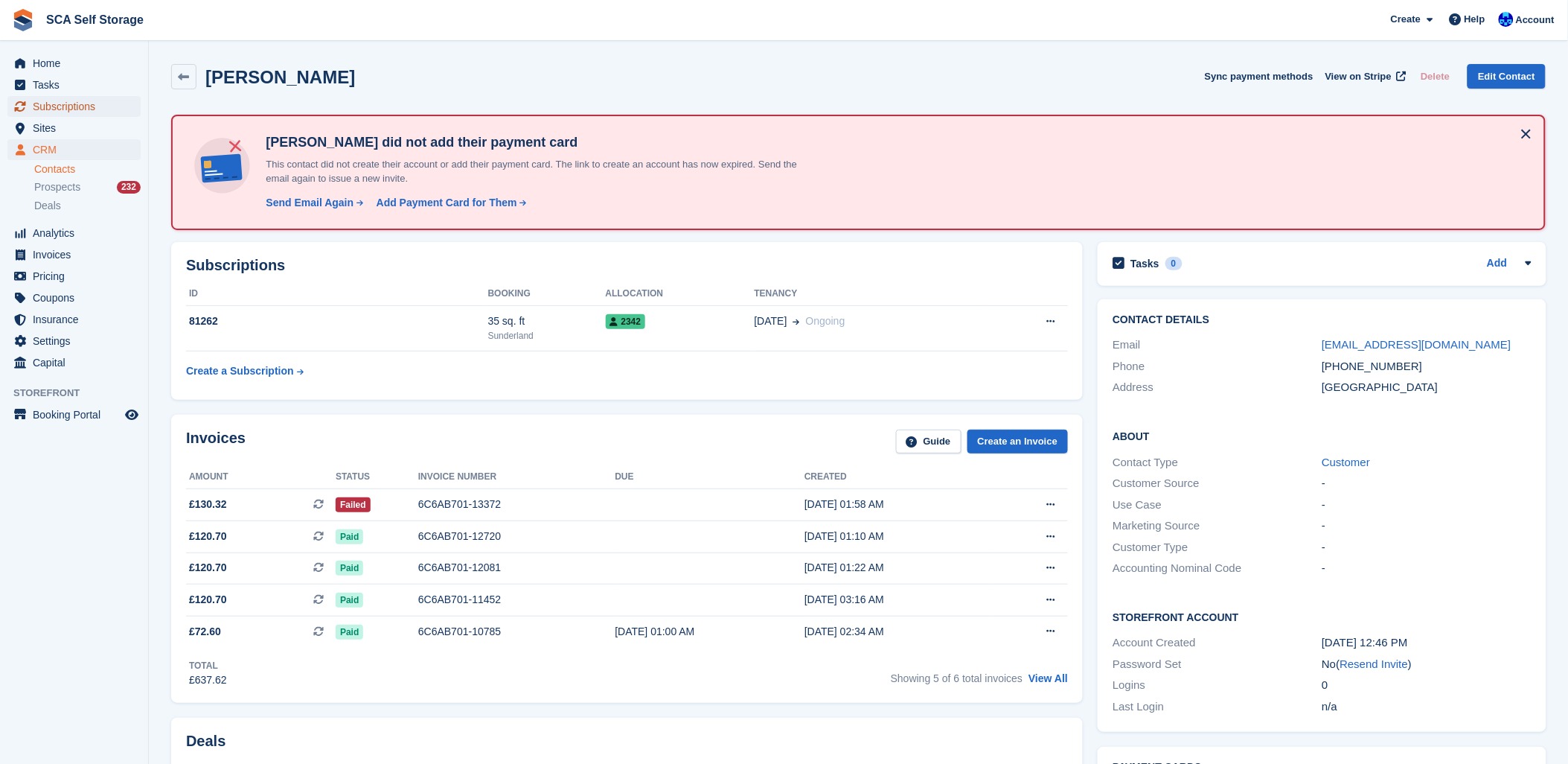
click at [72, 101] on span "Subscriptions" at bounding box center [77, 106] width 90 height 21
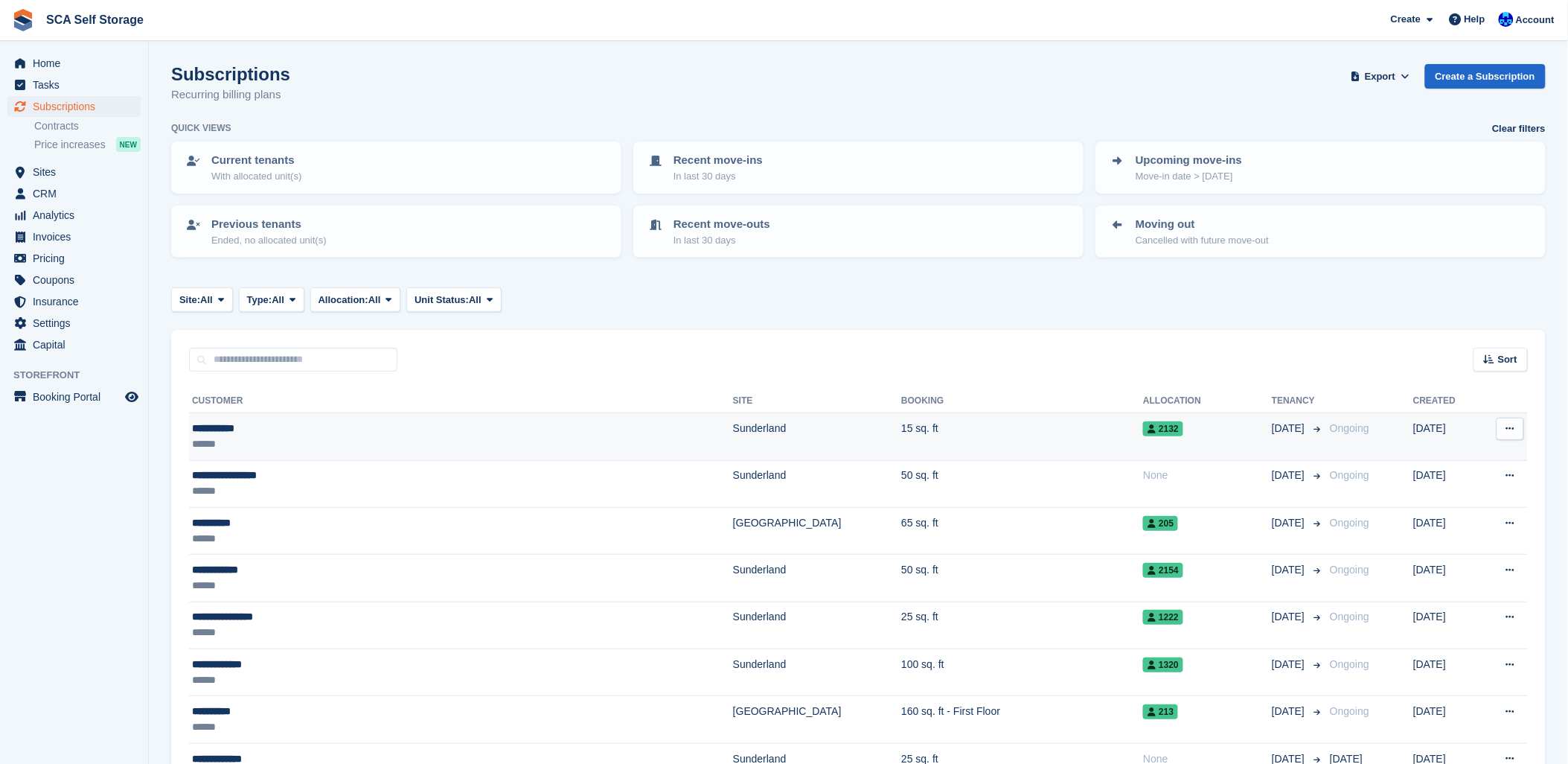
click at [259, 413] on td "**********" at bounding box center [461, 436] width 544 height 47
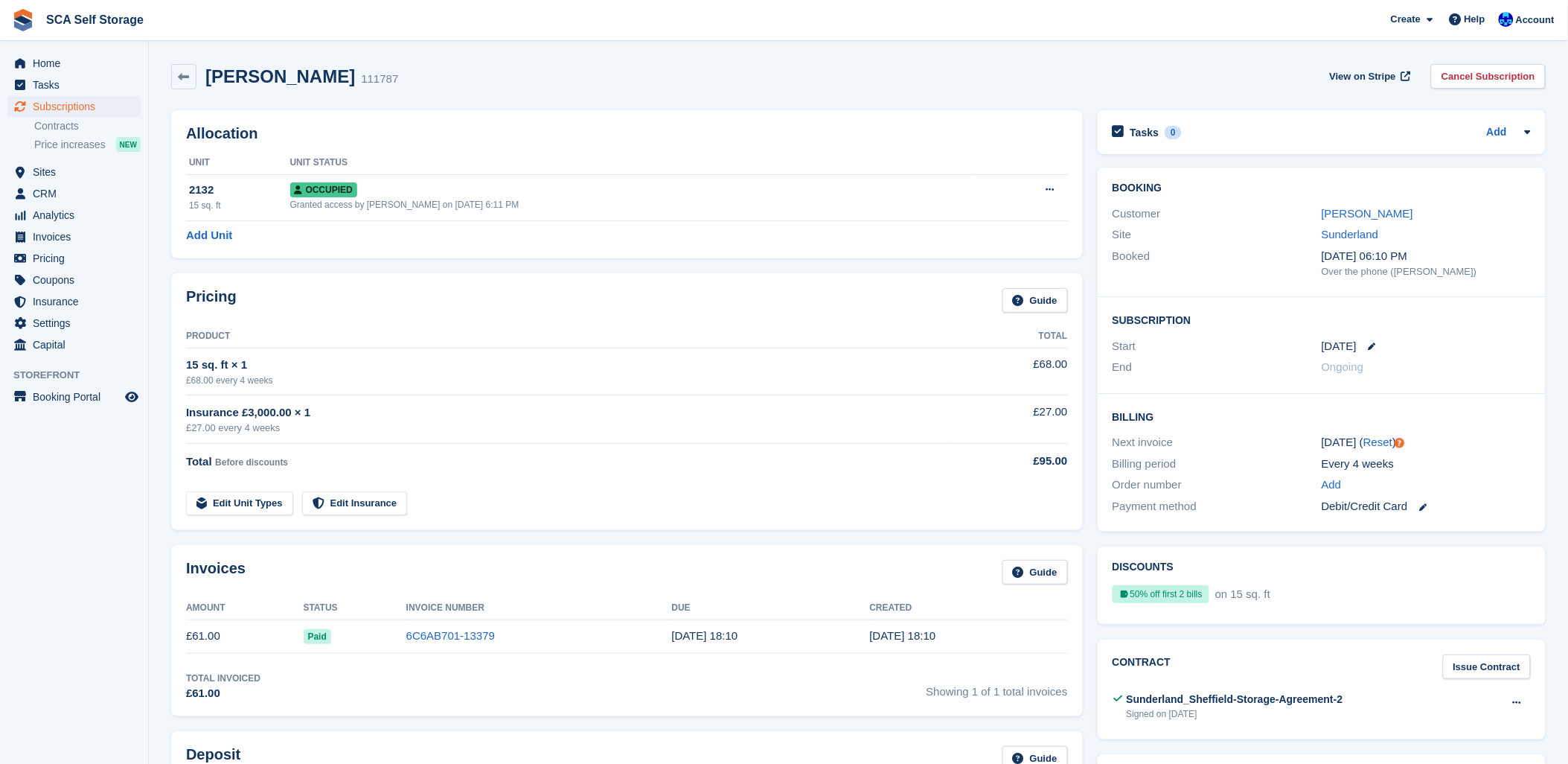
click at [417, 107] on div "Allocation Unit Unit Status 2132 15 sq. ft Occupied Granted access by Kelly Nee…" at bounding box center [627, 184] width 927 height 163
click at [72, 109] on span "Subscriptions" at bounding box center [77, 106] width 90 height 21
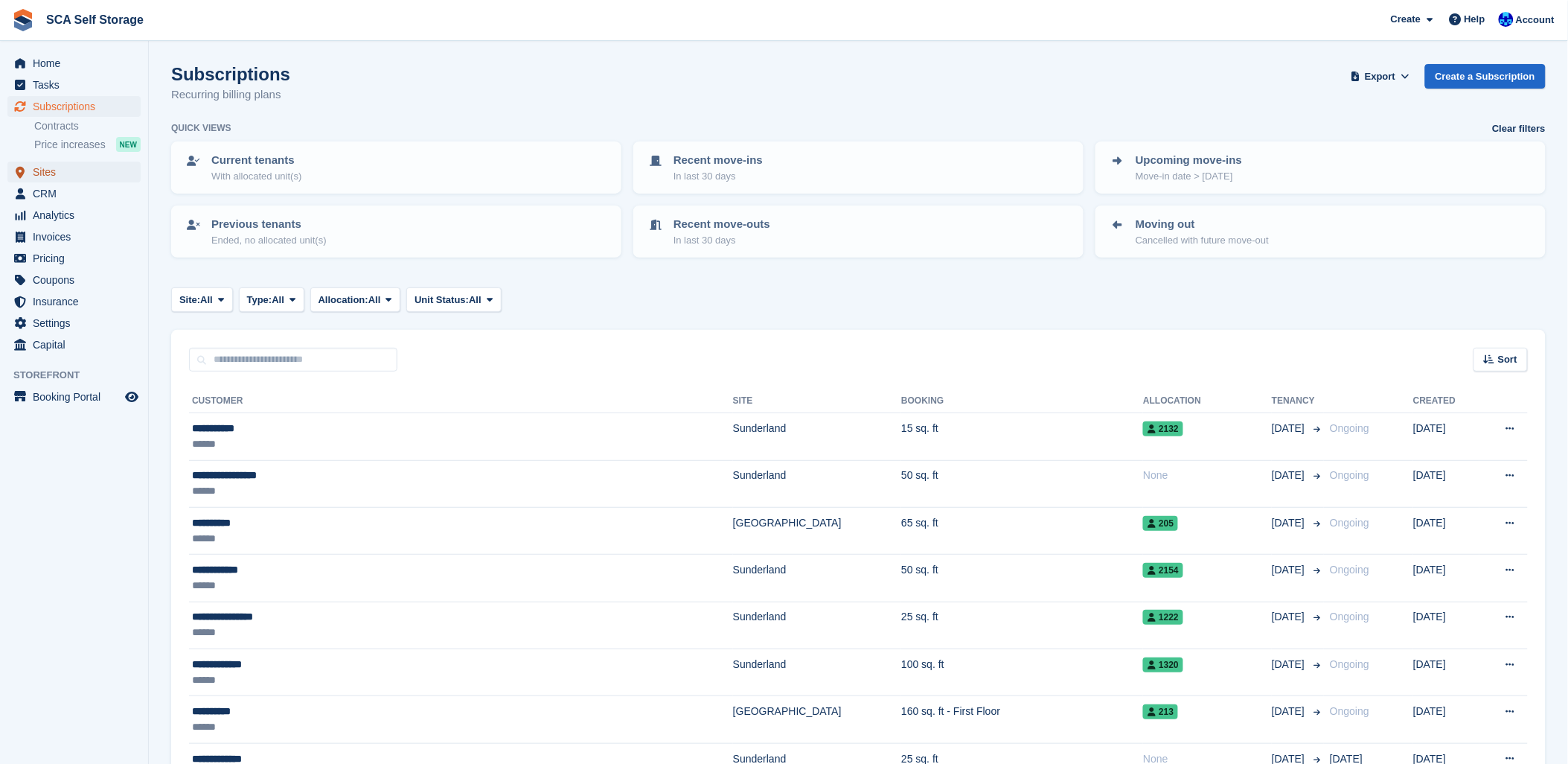
click at [56, 175] on span "Sites" at bounding box center [77, 172] width 90 height 21
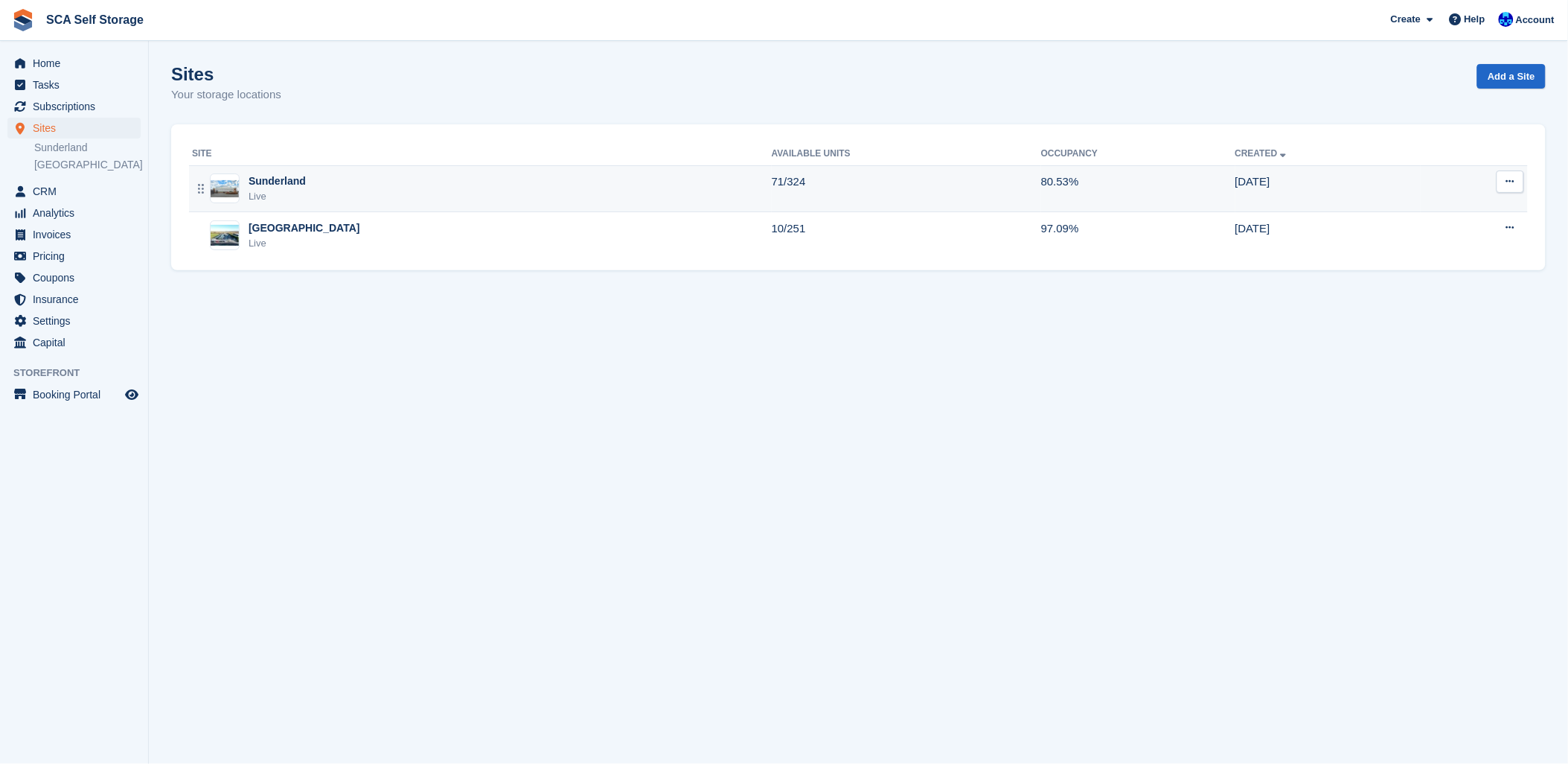
click at [280, 184] on div "Sunderland" at bounding box center [277, 181] width 57 height 15
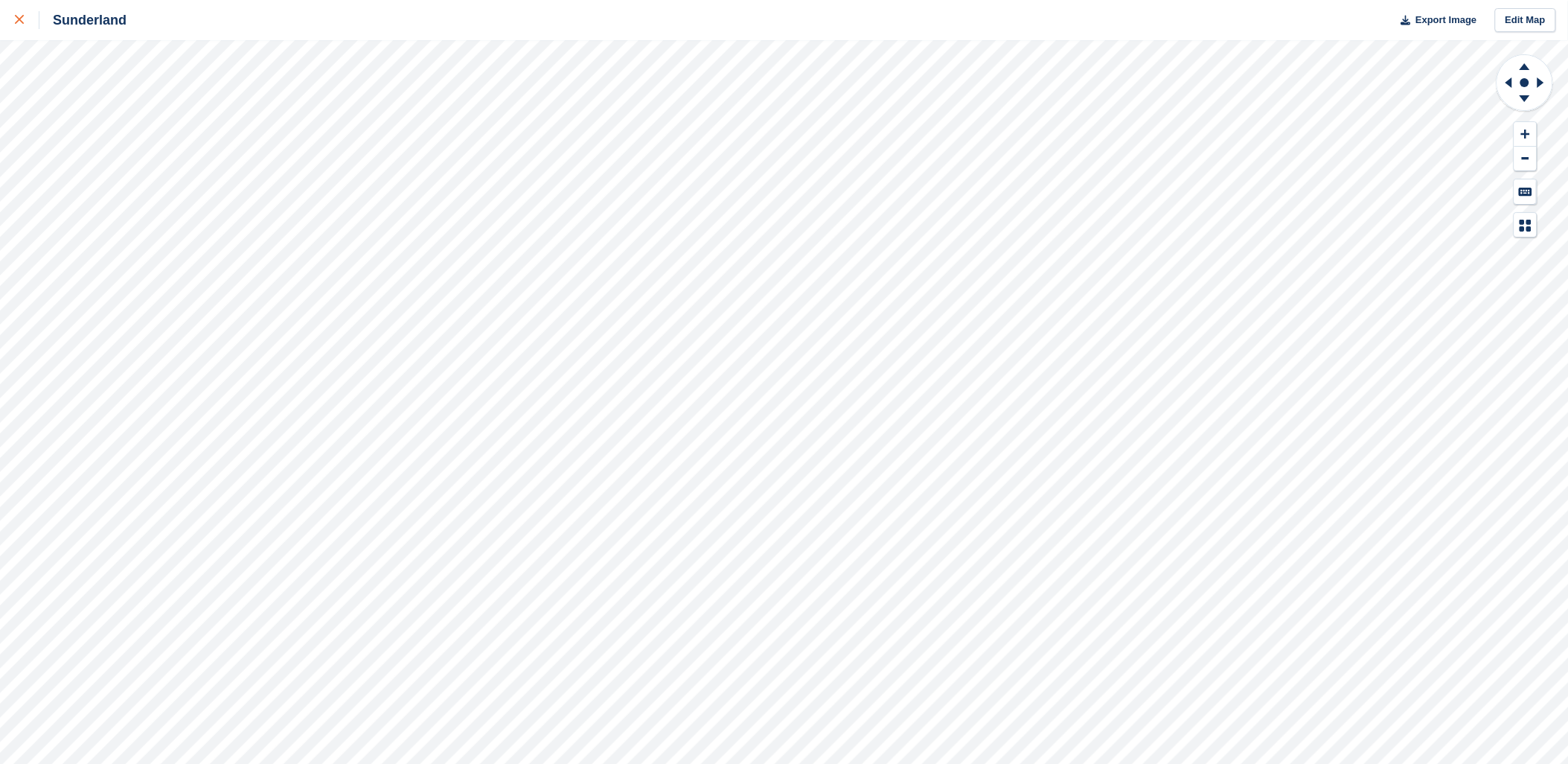
click at [15, 18] on icon at bounding box center [19, 19] width 9 height 9
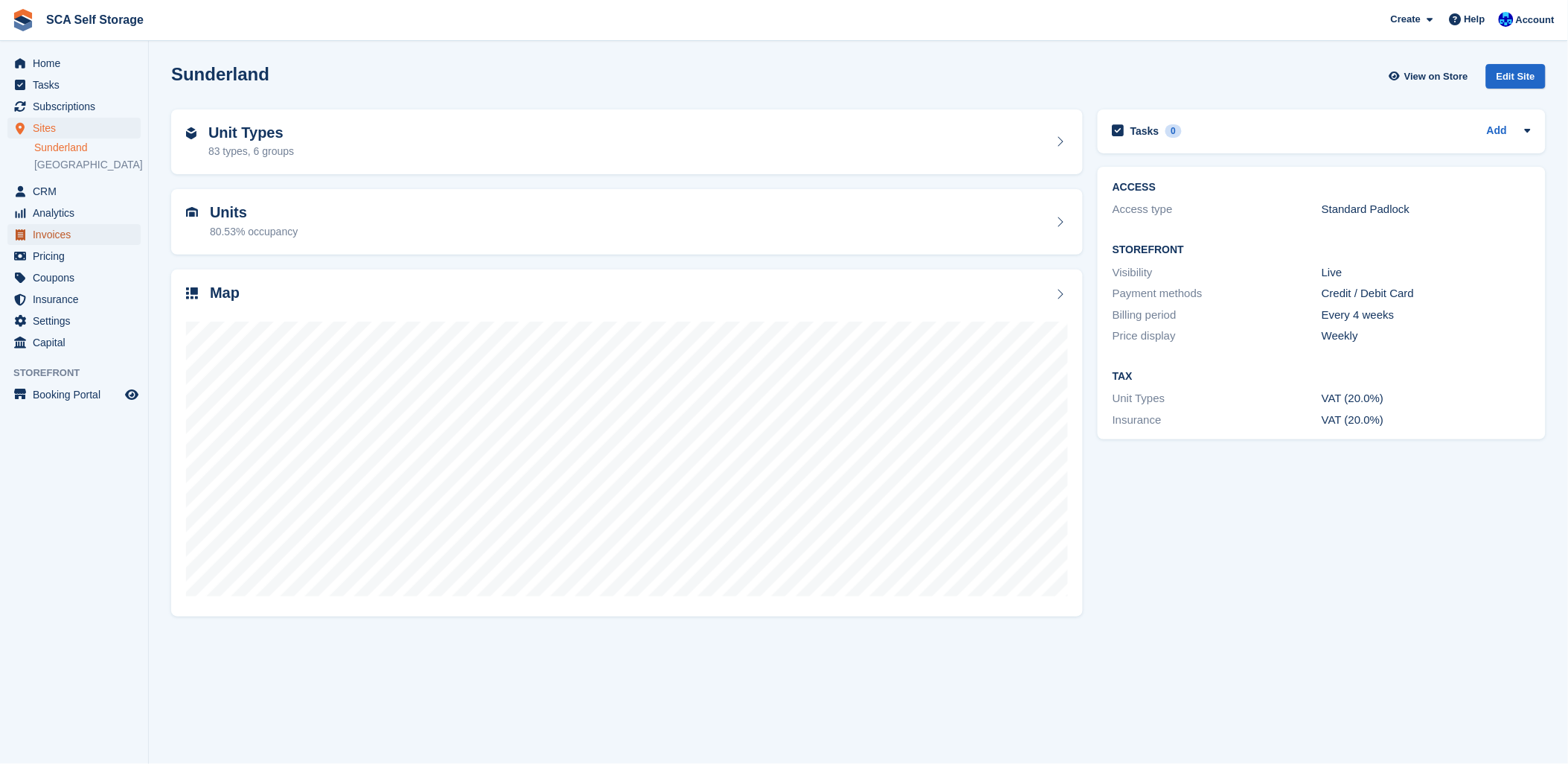
click at [41, 235] on span "Invoices" at bounding box center [77, 234] width 90 height 21
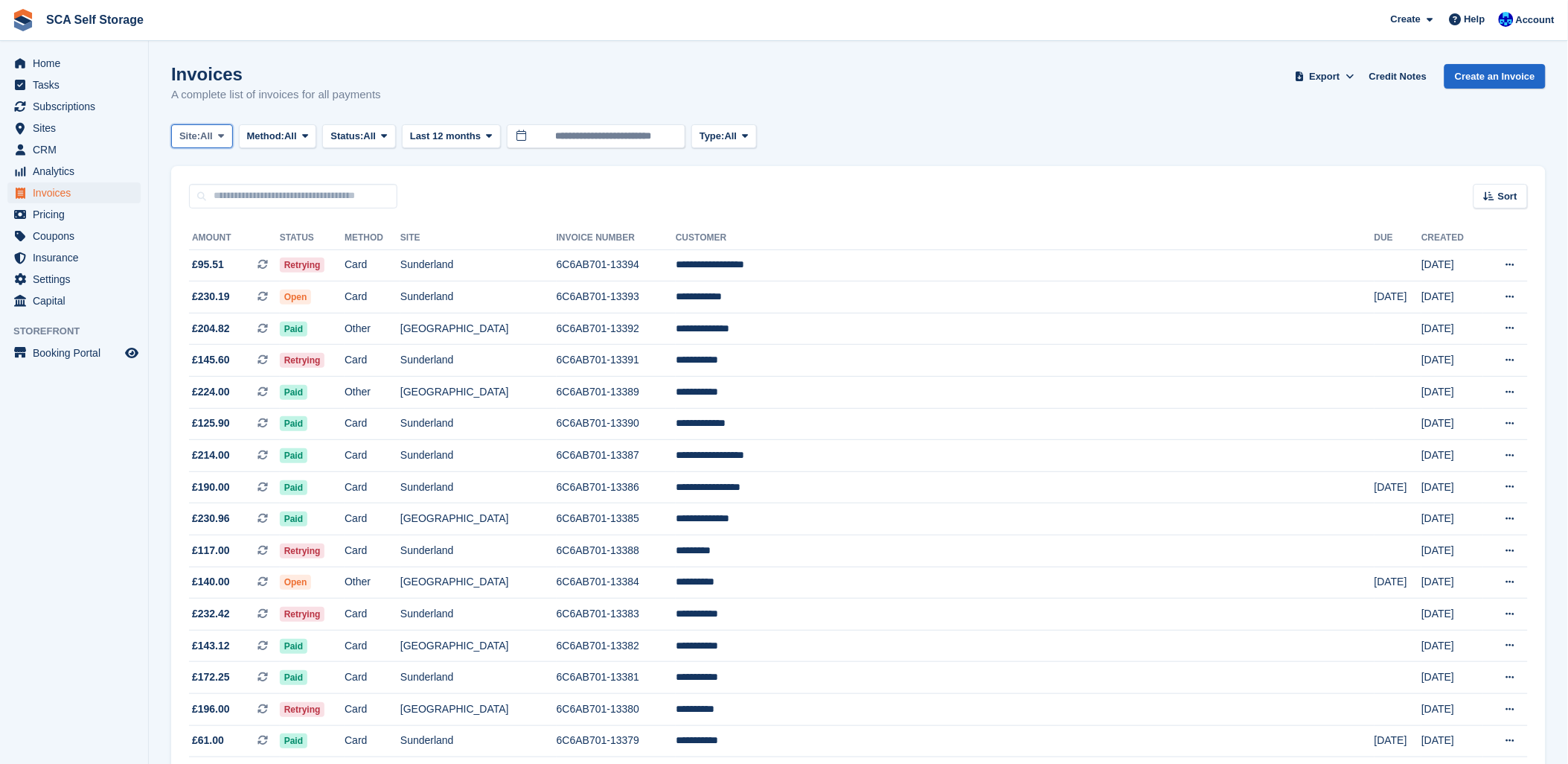
click at [207, 142] on span "All" at bounding box center [206, 136] width 13 height 15
click at [214, 202] on link "Sunderland" at bounding box center [244, 197] width 134 height 26
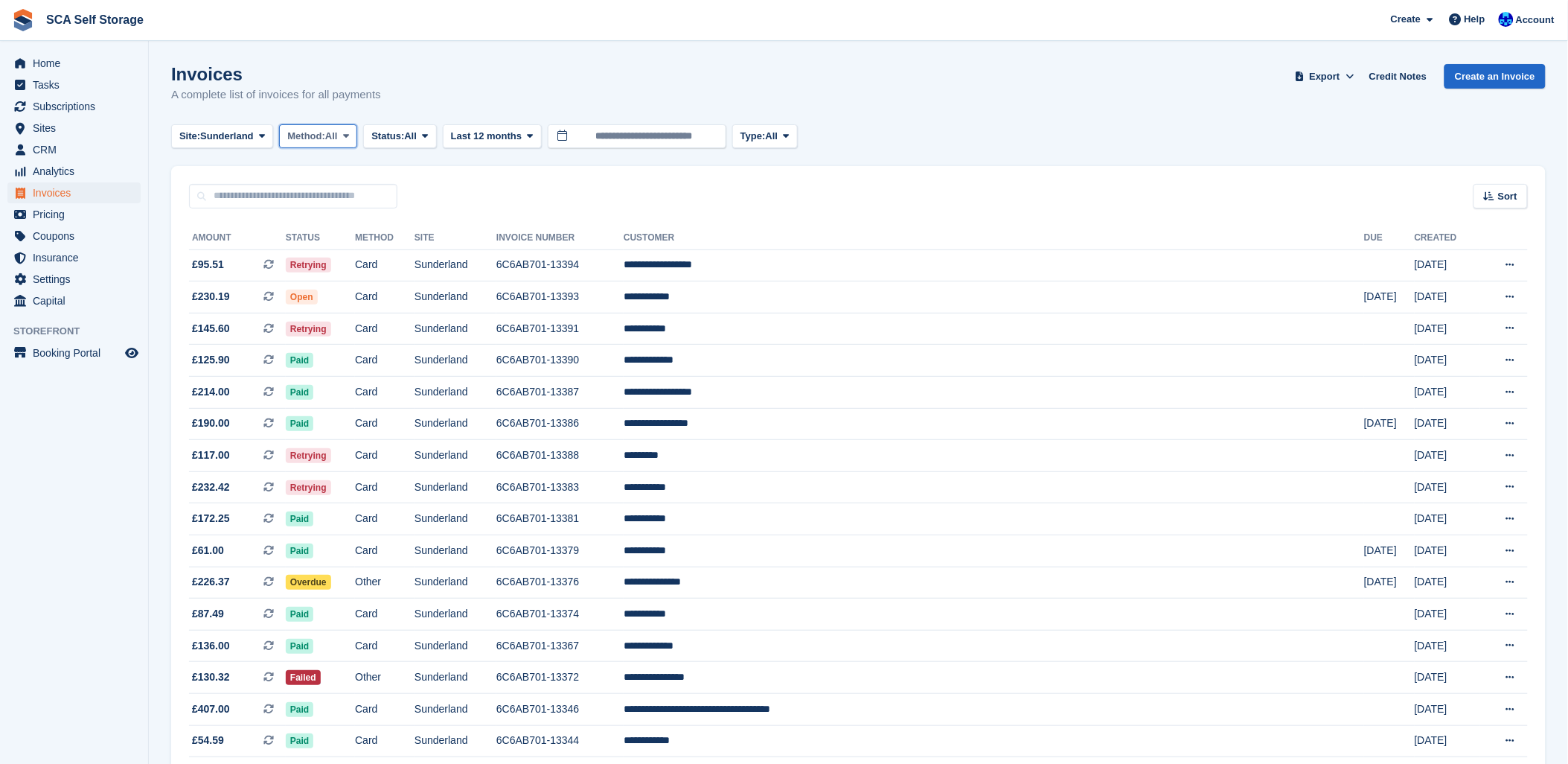
click at [338, 136] on span "All" at bounding box center [332, 136] width 13 height 15
click at [415, 135] on span "All" at bounding box center [410, 136] width 13 height 15
click at [403, 255] on link "Open" at bounding box center [435, 251] width 130 height 26
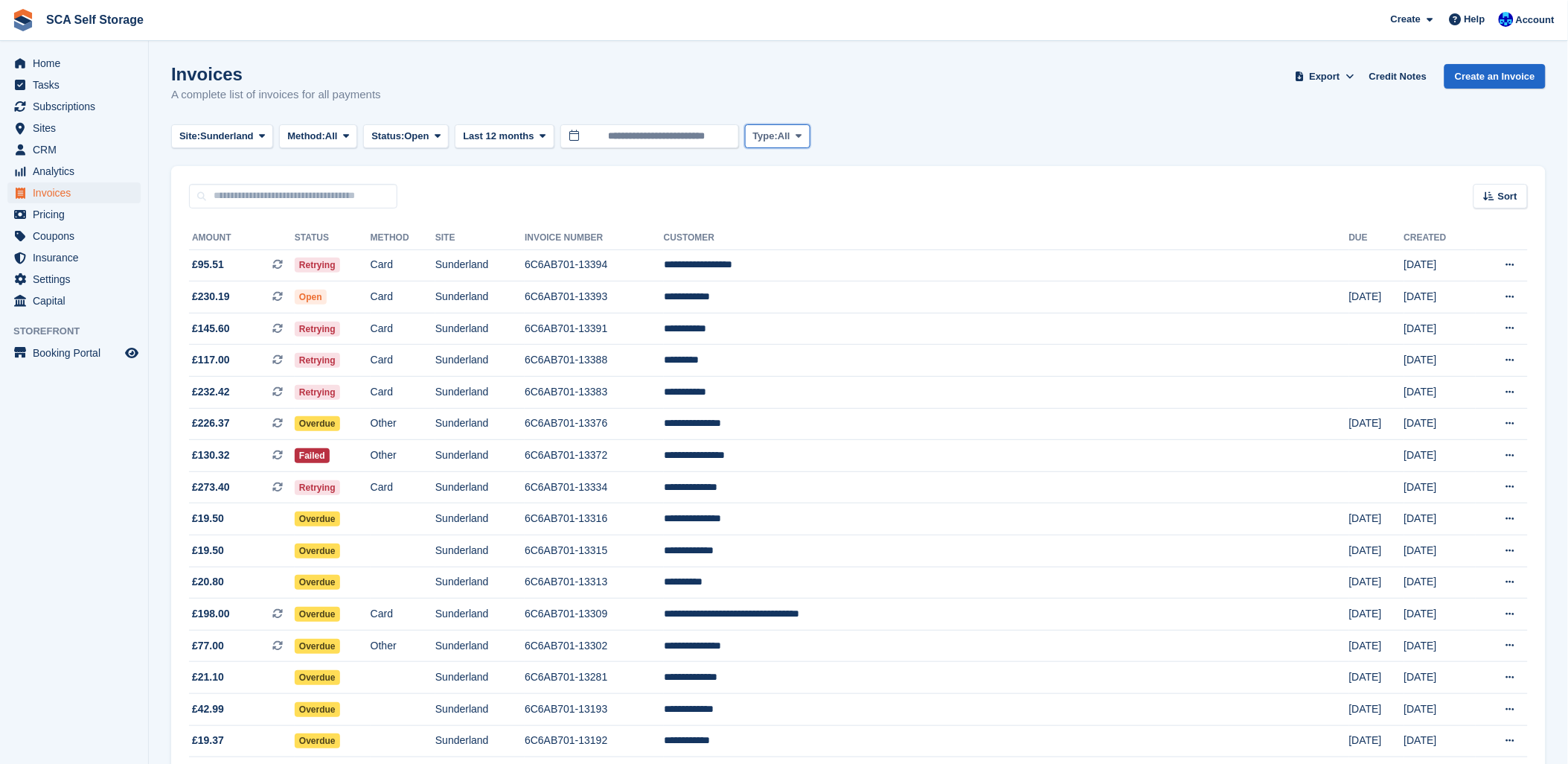
click at [797, 130] on span at bounding box center [799, 136] width 12 height 12
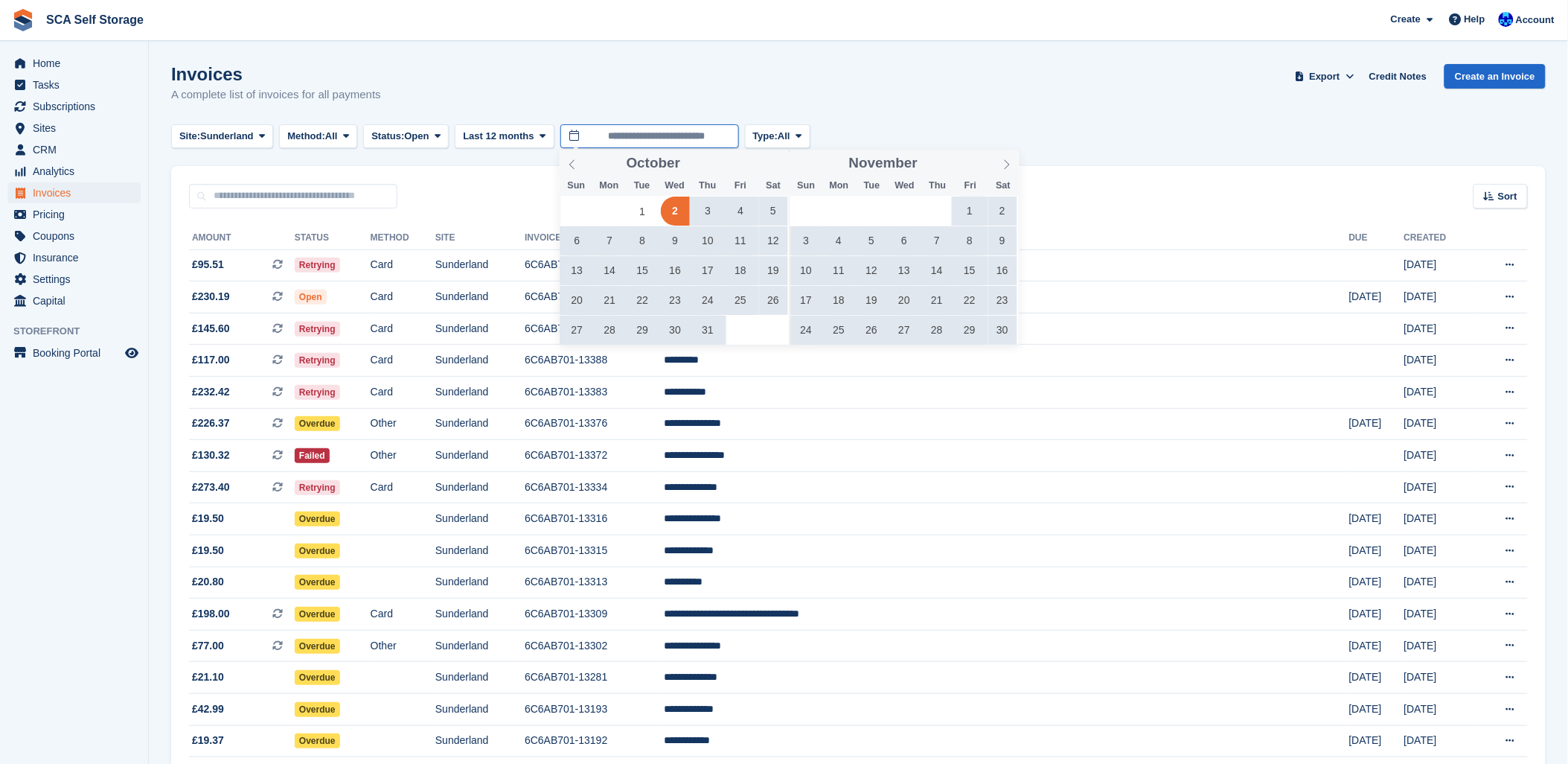
click at [695, 138] on input "**********" at bounding box center [649, 136] width 179 height 25
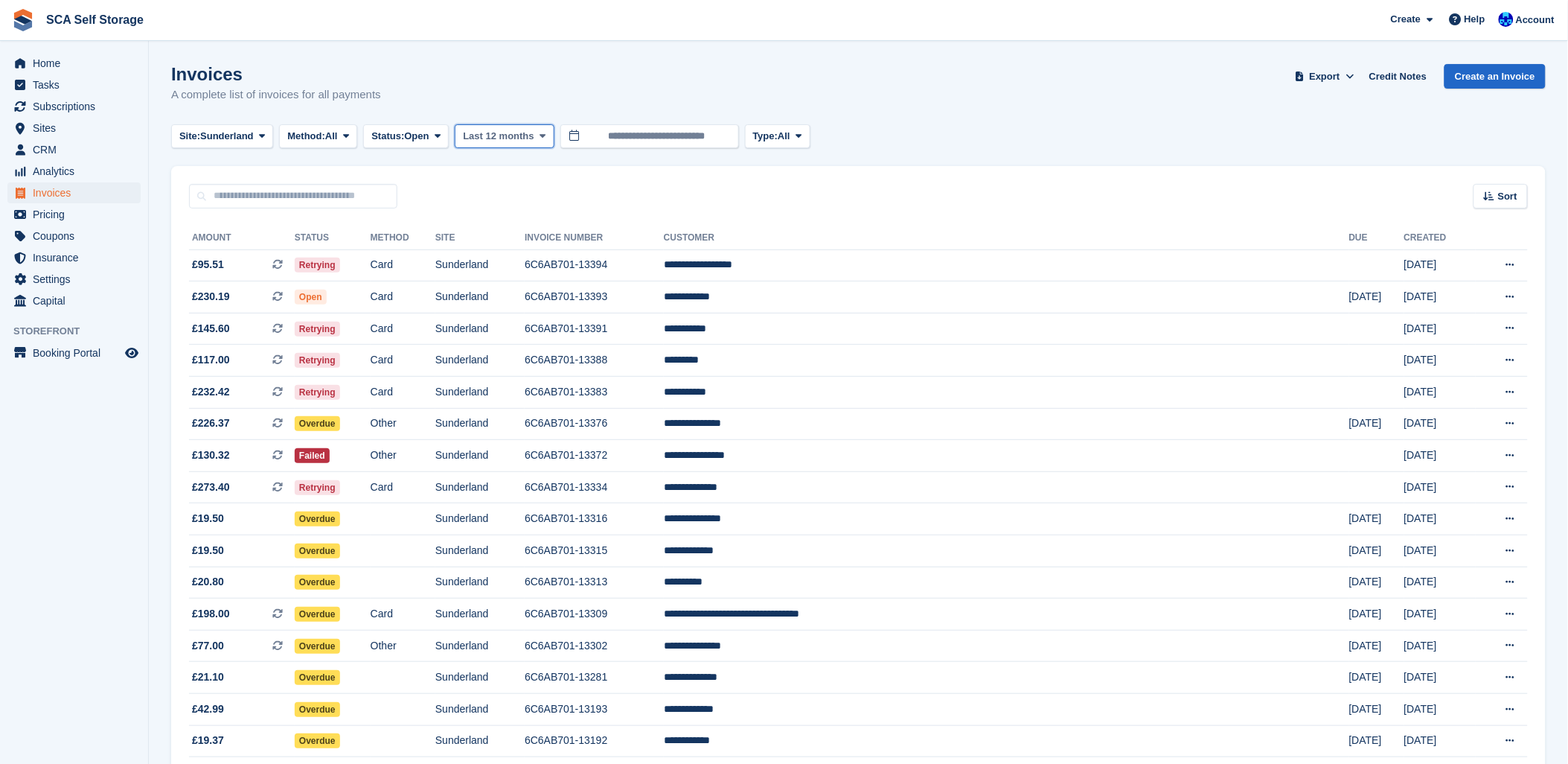
click at [488, 138] on span "Last 12 months" at bounding box center [498, 136] width 71 height 15
click at [492, 132] on span "Custom" at bounding box center [481, 136] width 36 height 15
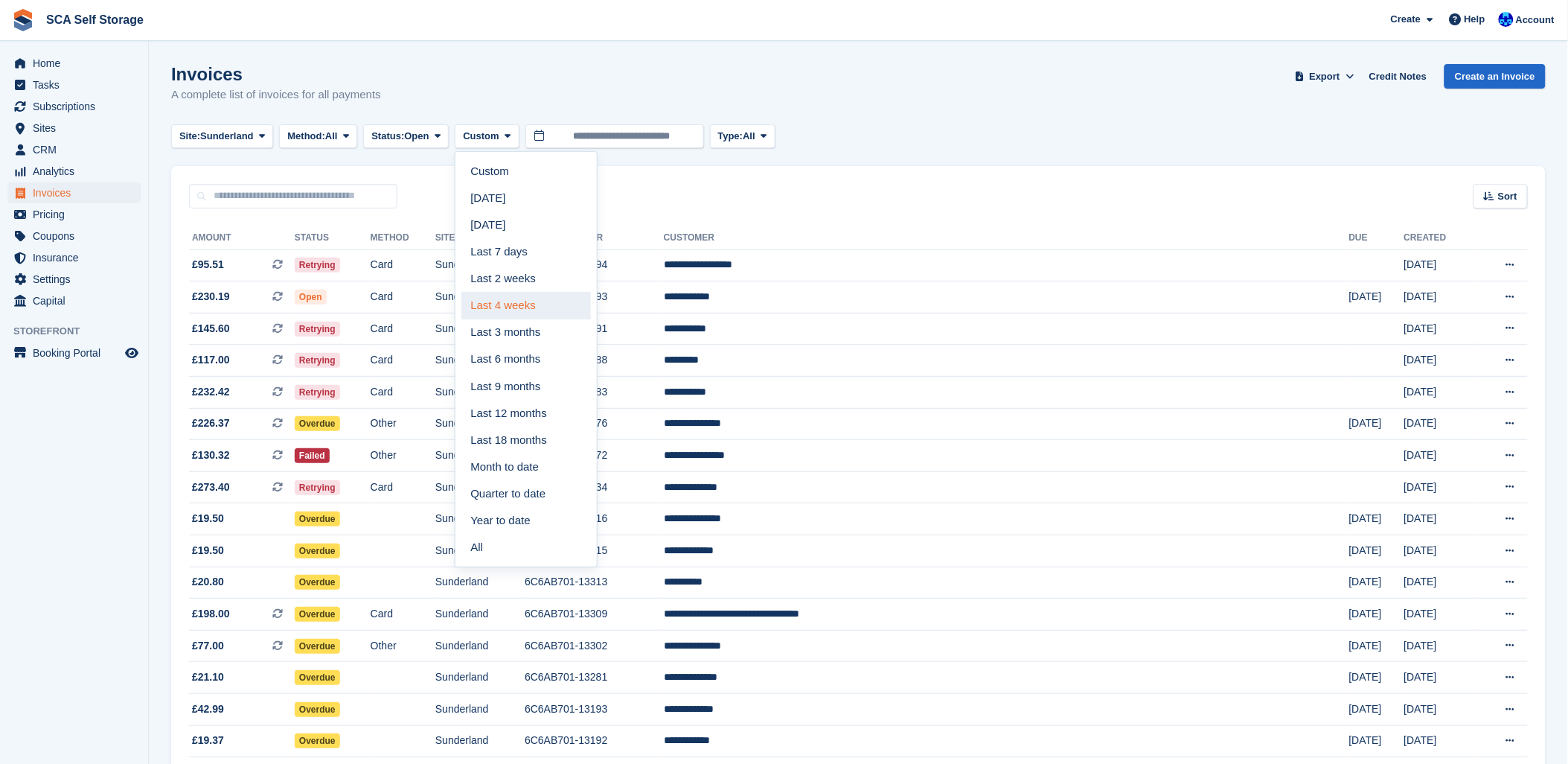
click at [538, 306] on link "Last 4 weeks" at bounding box center [526, 304] width 130 height 26
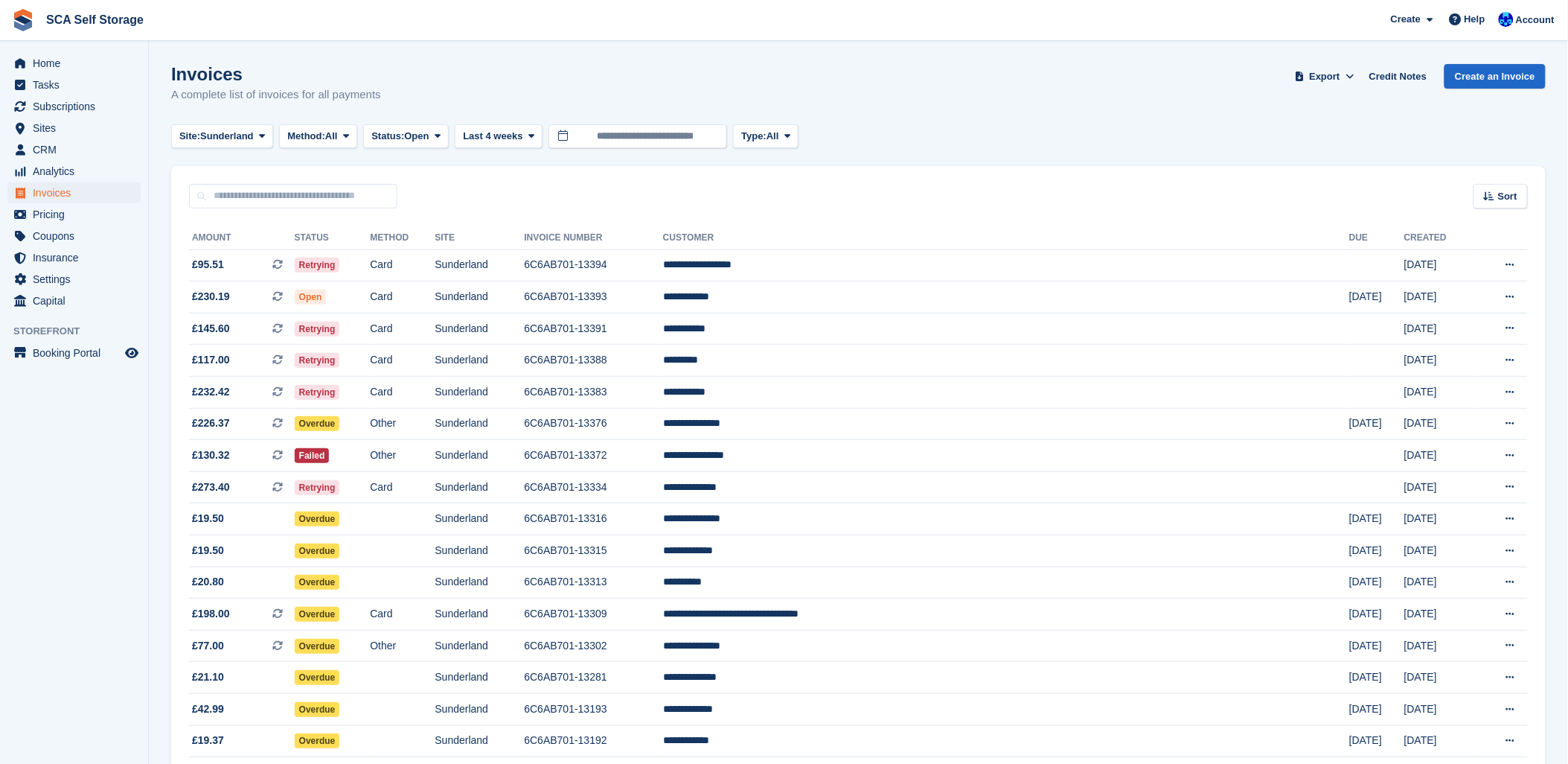
drag, startPoint x: 859, startPoint y: 147, endPoint x: 866, endPoint y: 144, distance: 7.6
click at [866, 144] on div "Site: Sunderland All Sunderland Sheffield Method: All All Bank Transfer Cash Ch…" at bounding box center [858, 136] width 1375 height 25
drag, startPoint x: 779, startPoint y: 142, endPoint x: 775, endPoint y: 176, distance: 34.2
click at [778, 144] on button "Type: All" at bounding box center [766, 136] width 66 height 25
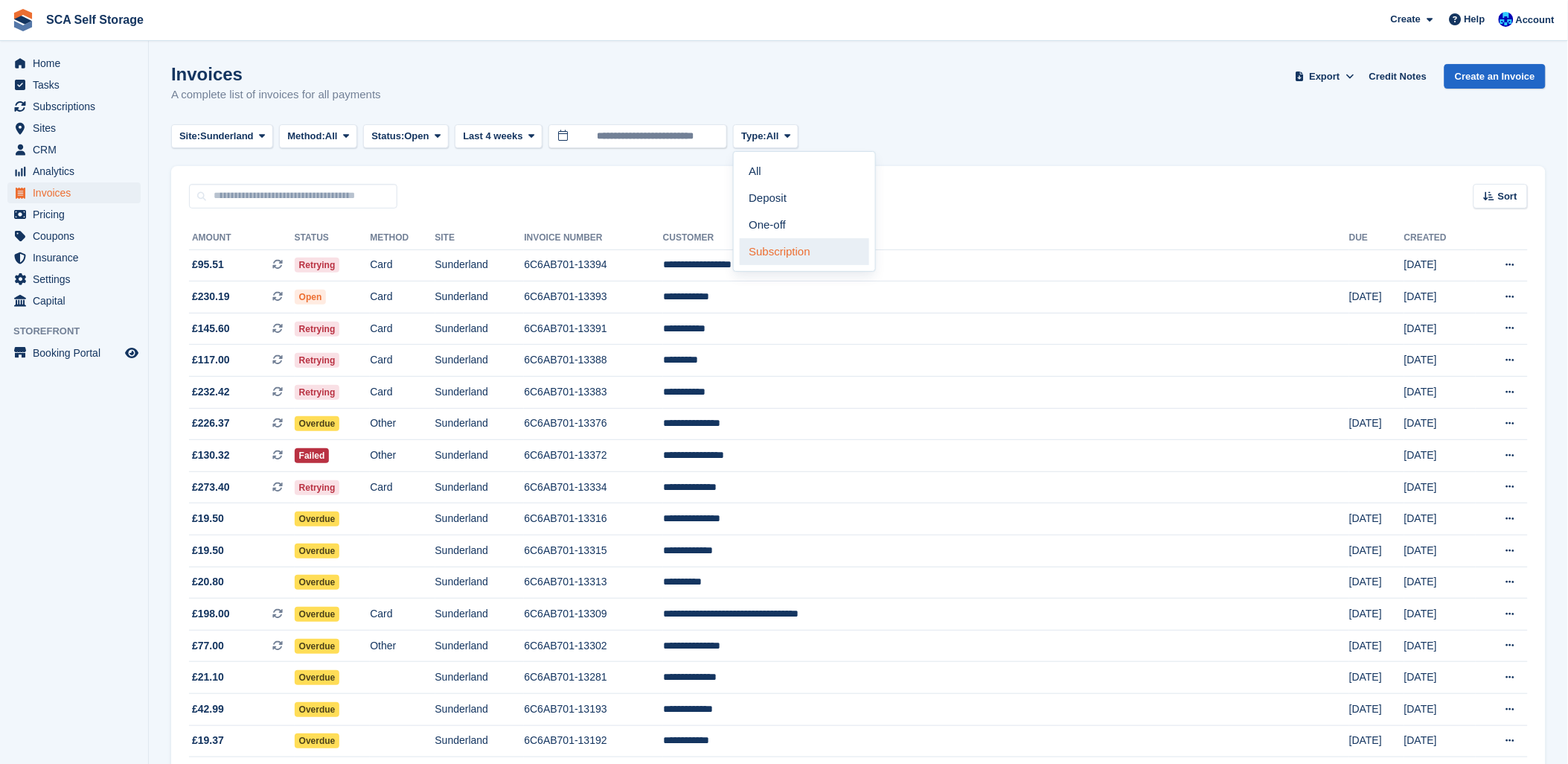
click at [771, 251] on link "Subscription" at bounding box center [805, 251] width 130 height 26
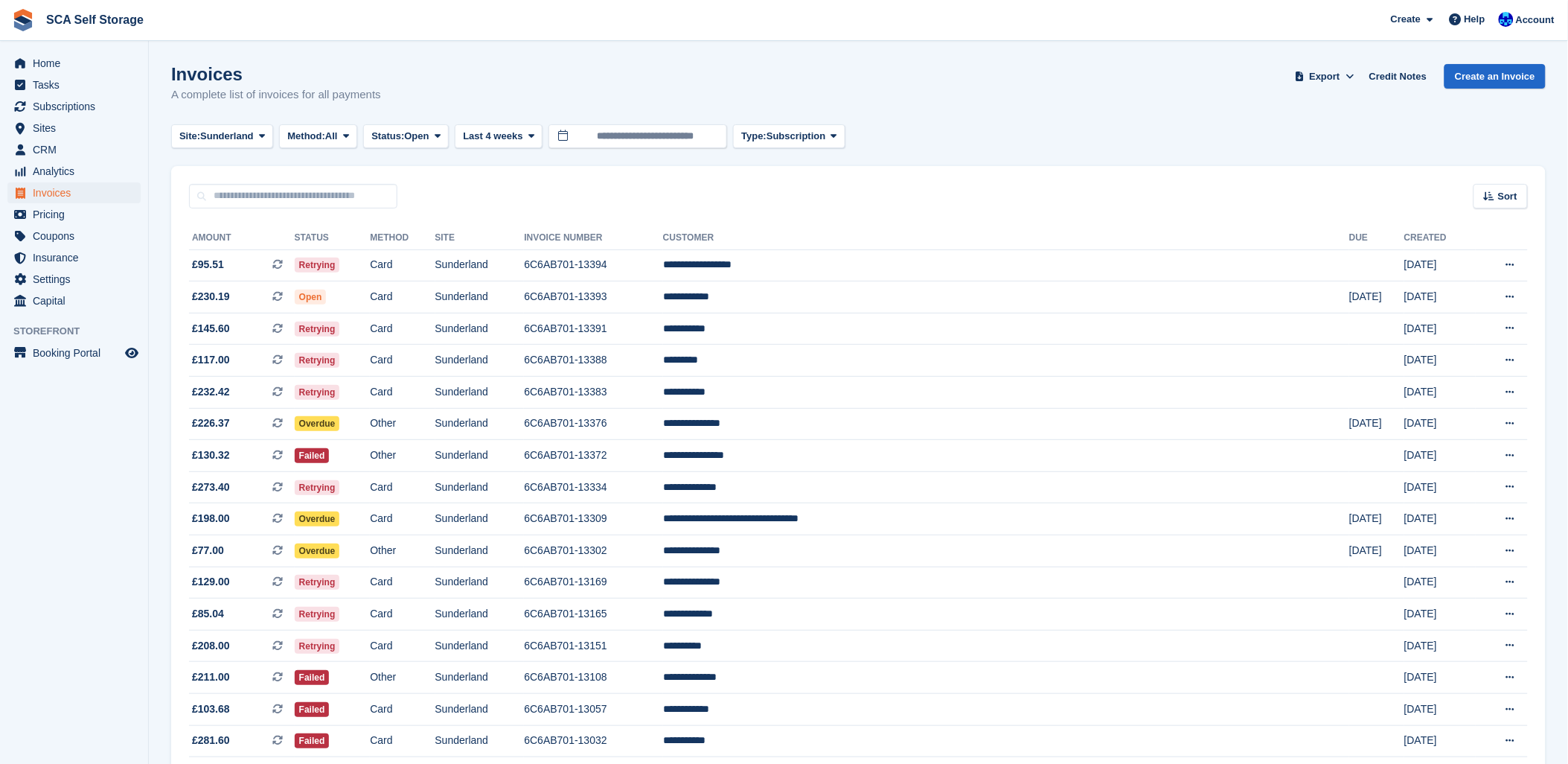
click at [938, 186] on div "Sort Sort by Date created Created (oldest first) Created (newest first)" at bounding box center [858, 187] width 1375 height 43
click at [1304, 78] on icon at bounding box center [1300, 76] width 8 height 9
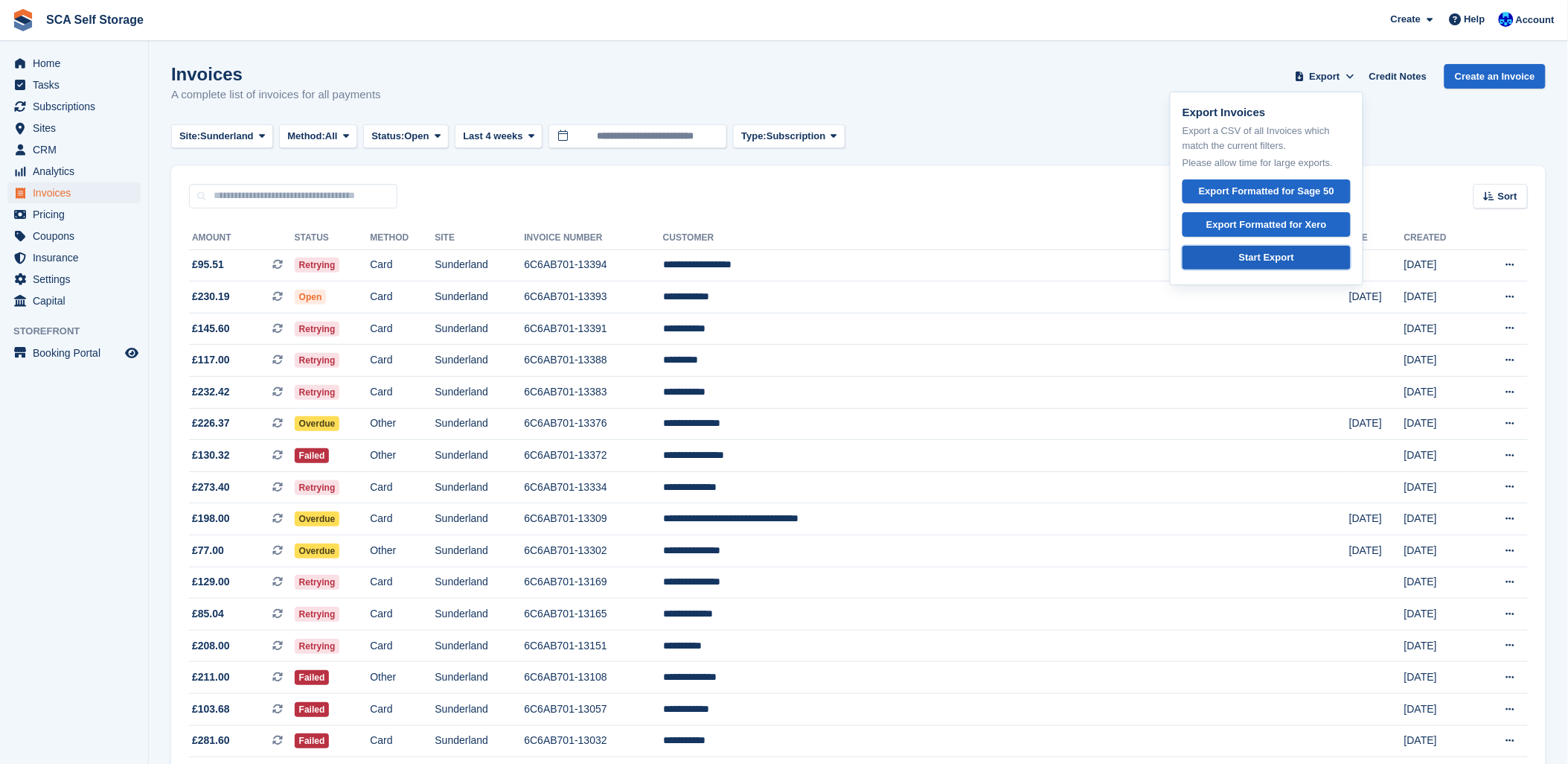
click at [1231, 263] on link "Start Export" at bounding box center [1266, 257] width 168 height 25
click at [195, 139] on span "Site:" at bounding box center [190, 136] width 21 height 15
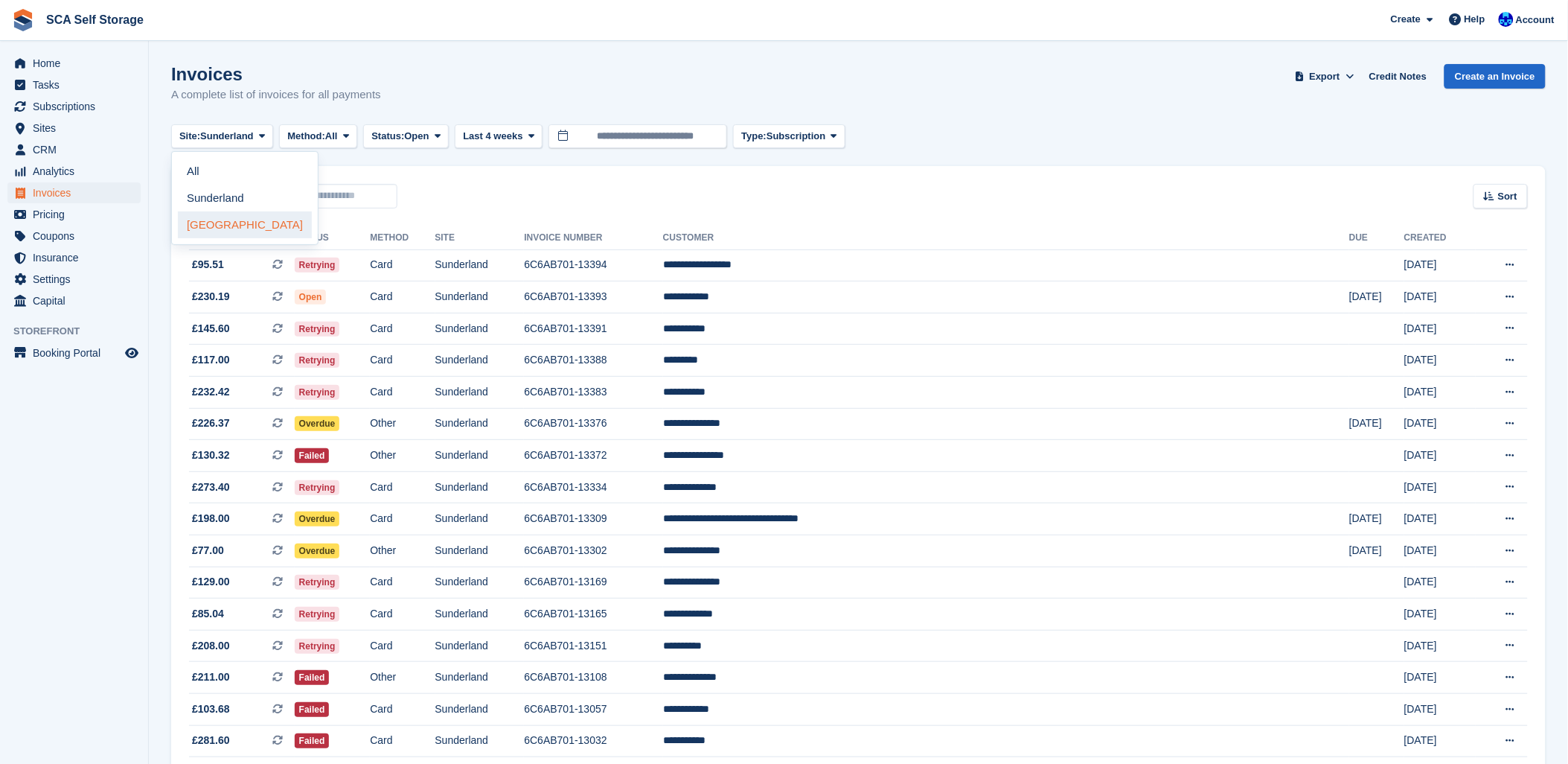
click at [214, 233] on link "Sheffield" at bounding box center [244, 224] width 134 height 26
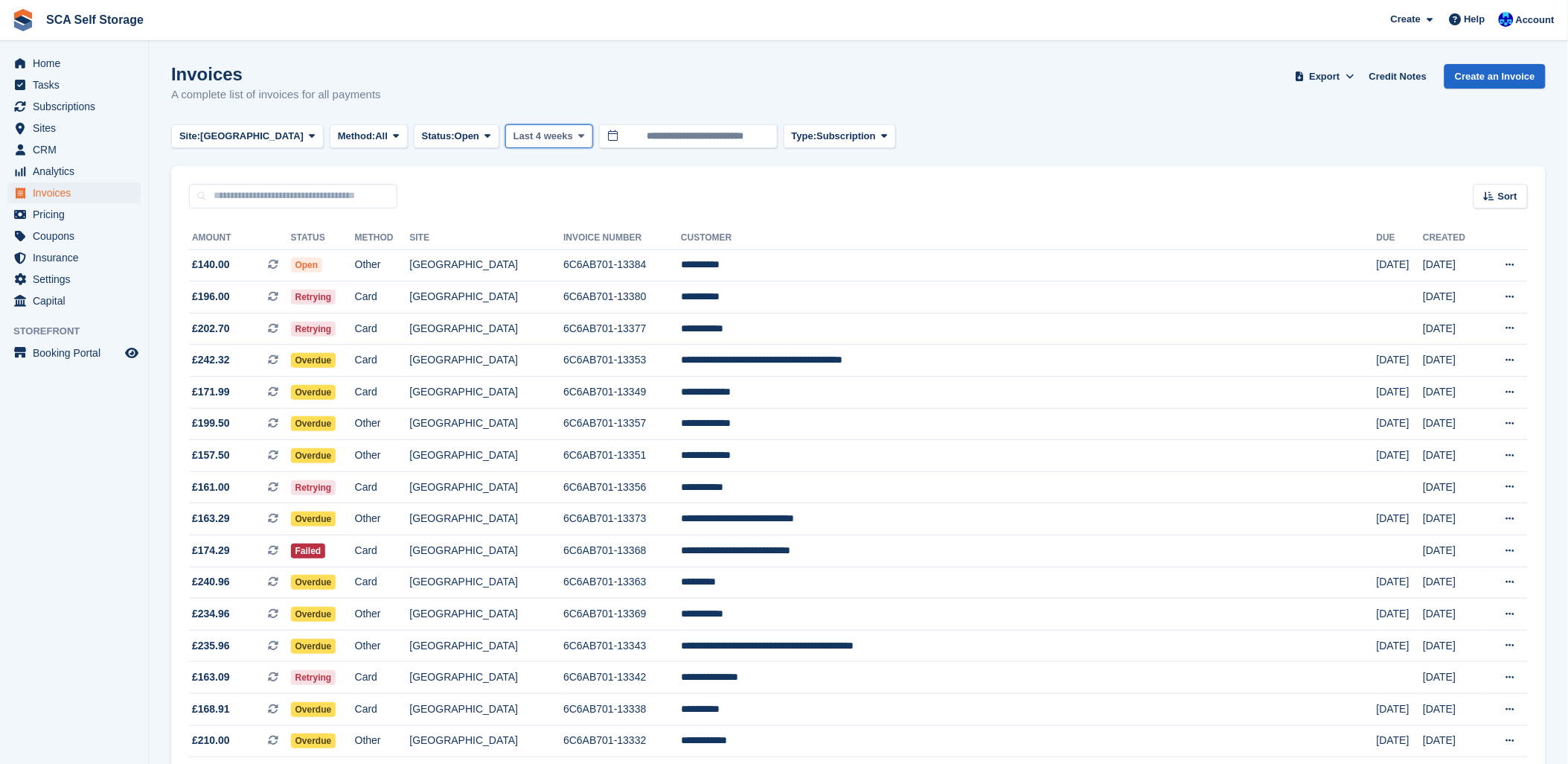
click at [514, 136] on span "Last 4 weeks" at bounding box center [543, 136] width 60 height 15
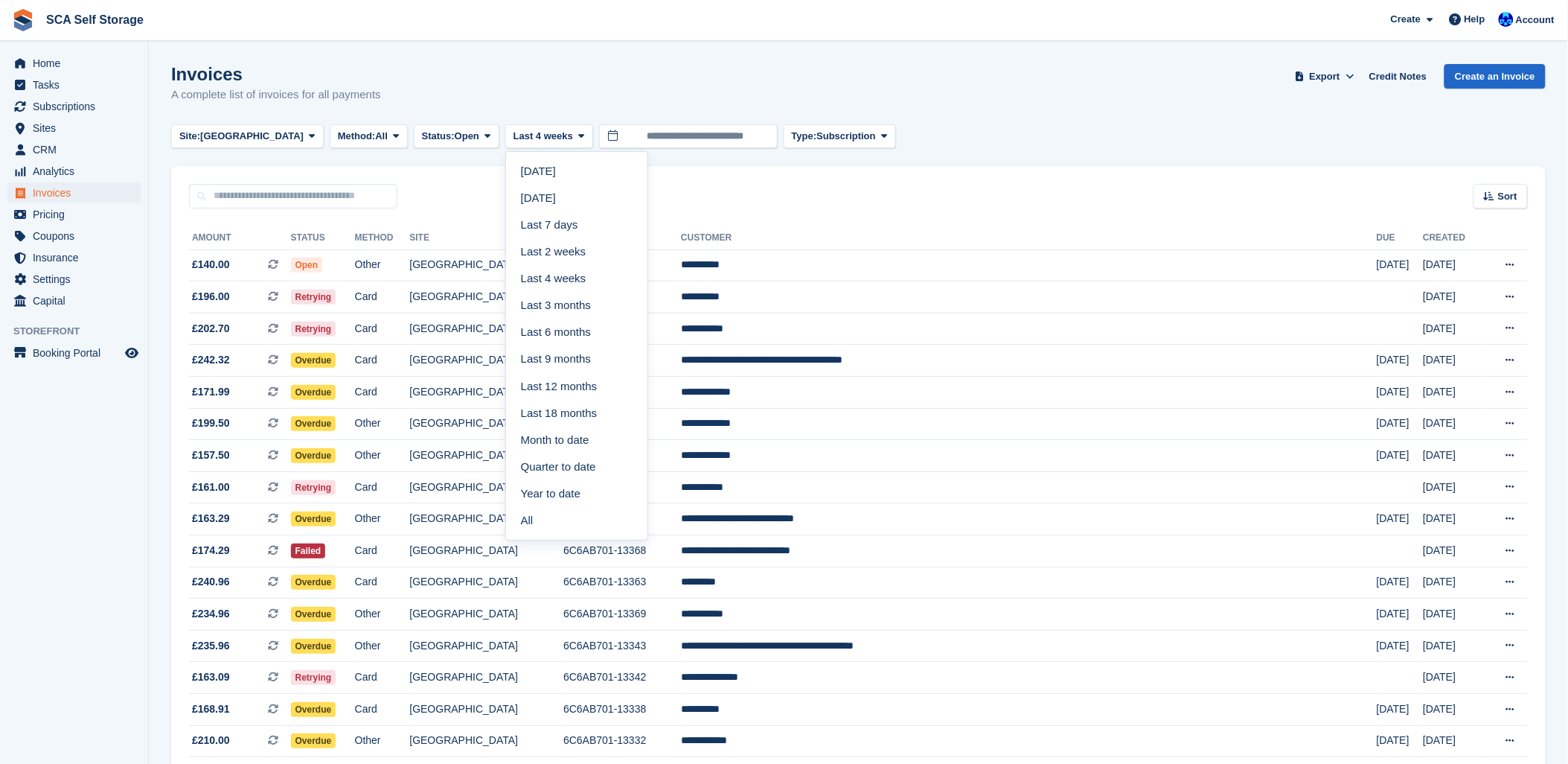
drag, startPoint x: 528, startPoint y: 305, endPoint x: 541, endPoint y: 302, distance: 13.3
click at [528, 305] on link "Last 3 months" at bounding box center [577, 304] width 130 height 26
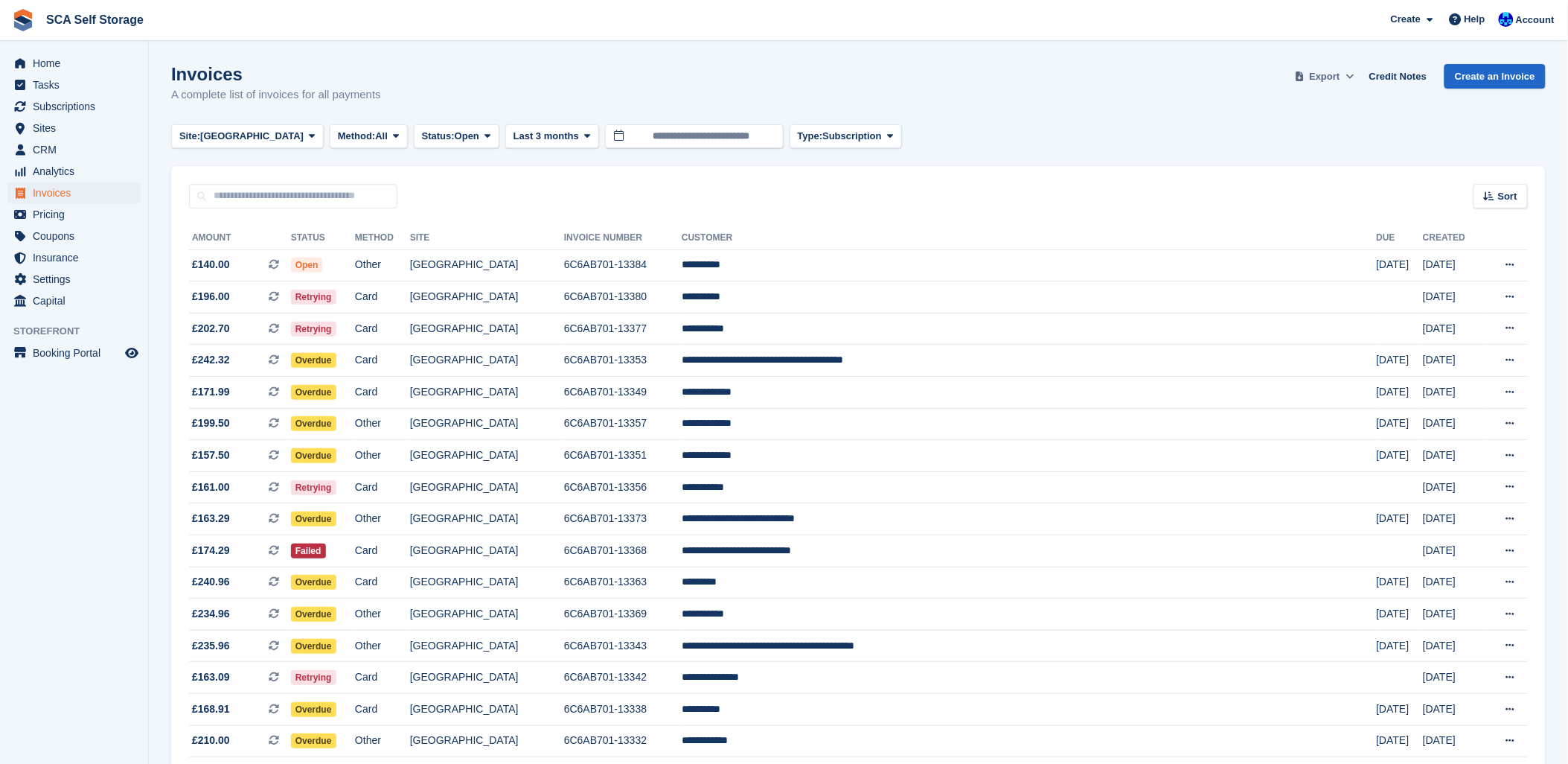
click at [1337, 74] on span "Export" at bounding box center [1325, 76] width 31 height 15
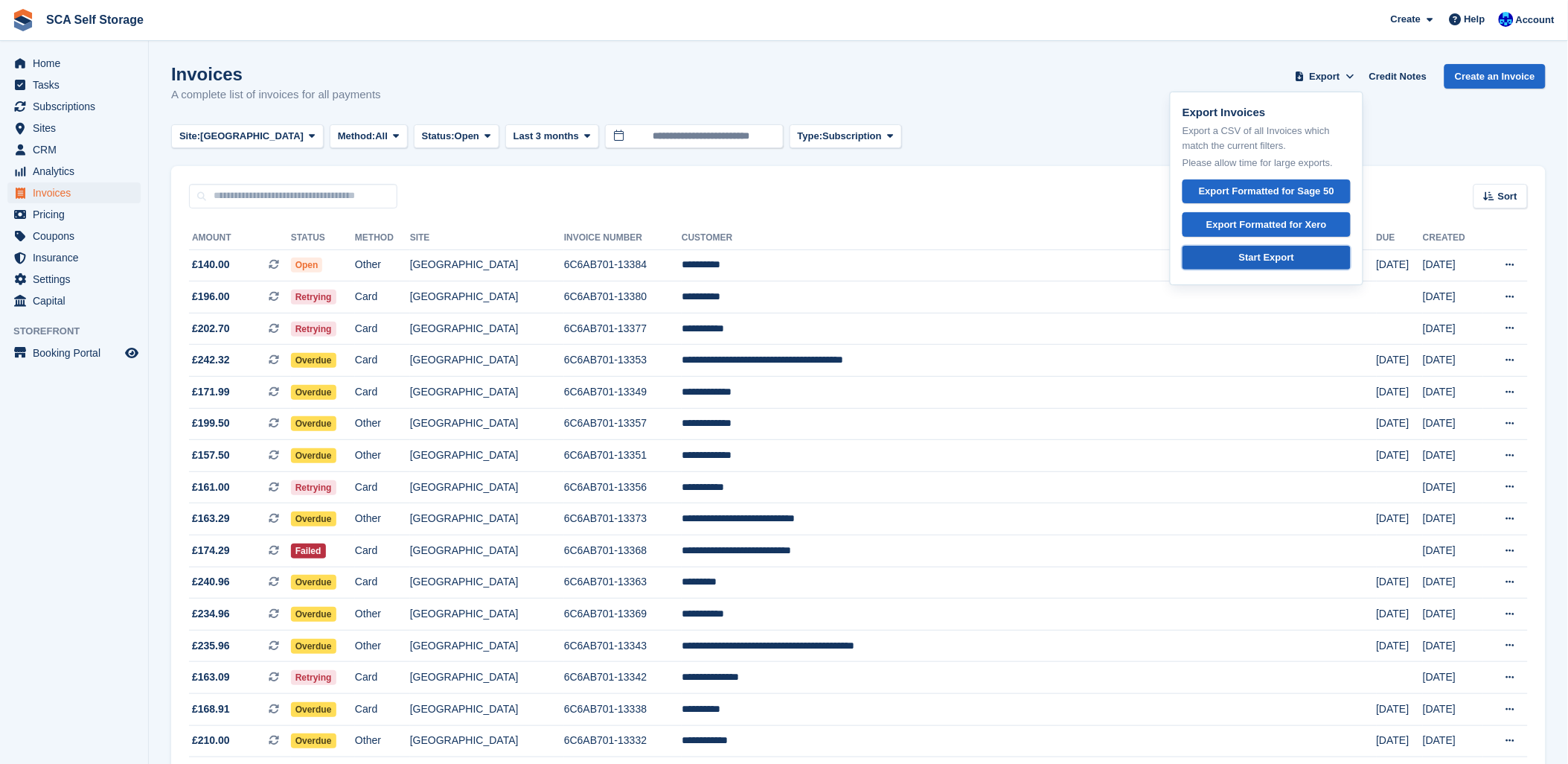
click at [1224, 255] on link "Start Export" at bounding box center [1266, 257] width 168 height 25
drag, startPoint x: 537, startPoint y: 85, endPoint x: 124, endPoint y: 104, distance: 413.4
click at [523, 85] on div "Invoices A complete list of invoices for all payments Export Export Invoices Ex…" at bounding box center [858, 92] width 1375 height 57
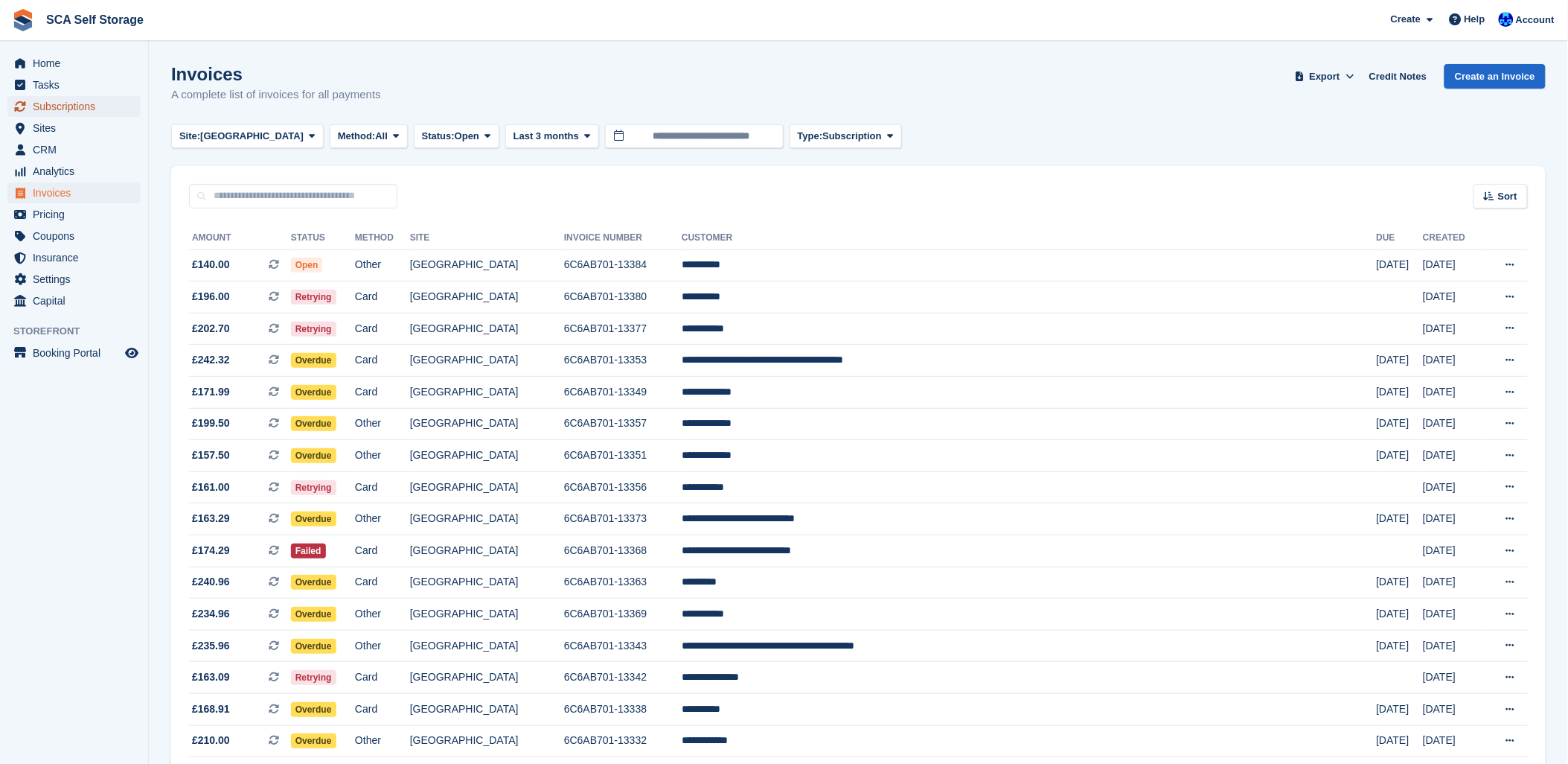
click at [84, 107] on span "Subscriptions" at bounding box center [77, 106] width 90 height 21
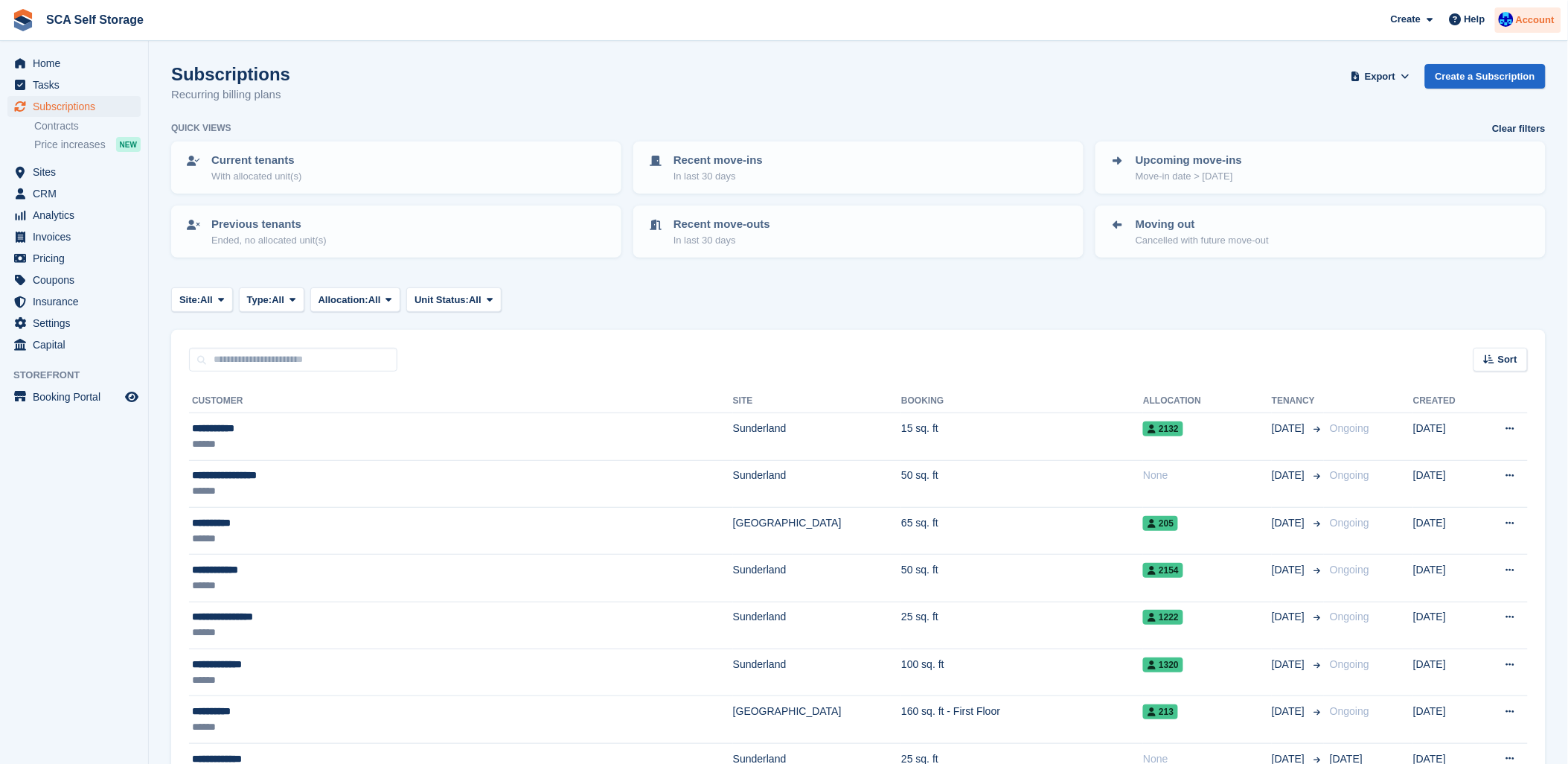
click at [1530, 21] on span "Account" at bounding box center [1535, 20] width 38 height 15
click at [1425, 151] on div "Logout" at bounding box center [1418, 148] width 35 height 15
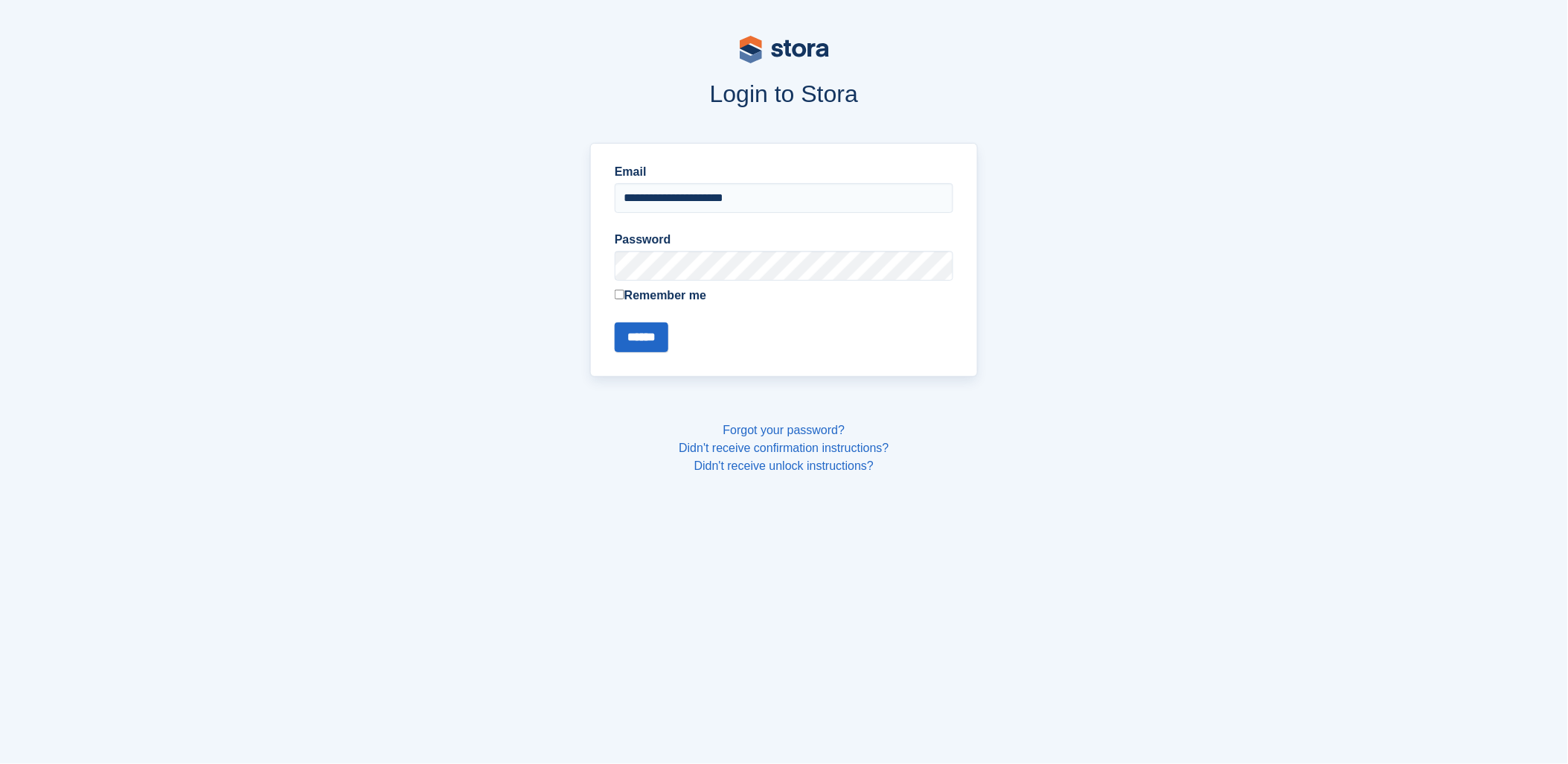
drag, startPoint x: 916, startPoint y: 198, endPoint x: 904, endPoint y: 222, distance: 26.8
click at [904, 222] on form "**********" at bounding box center [784, 257] width 338 height 189
type input "**********"
click at [656, 351] on input "******" at bounding box center [642, 337] width 54 height 30
